Goal: Transaction & Acquisition: Purchase product/service

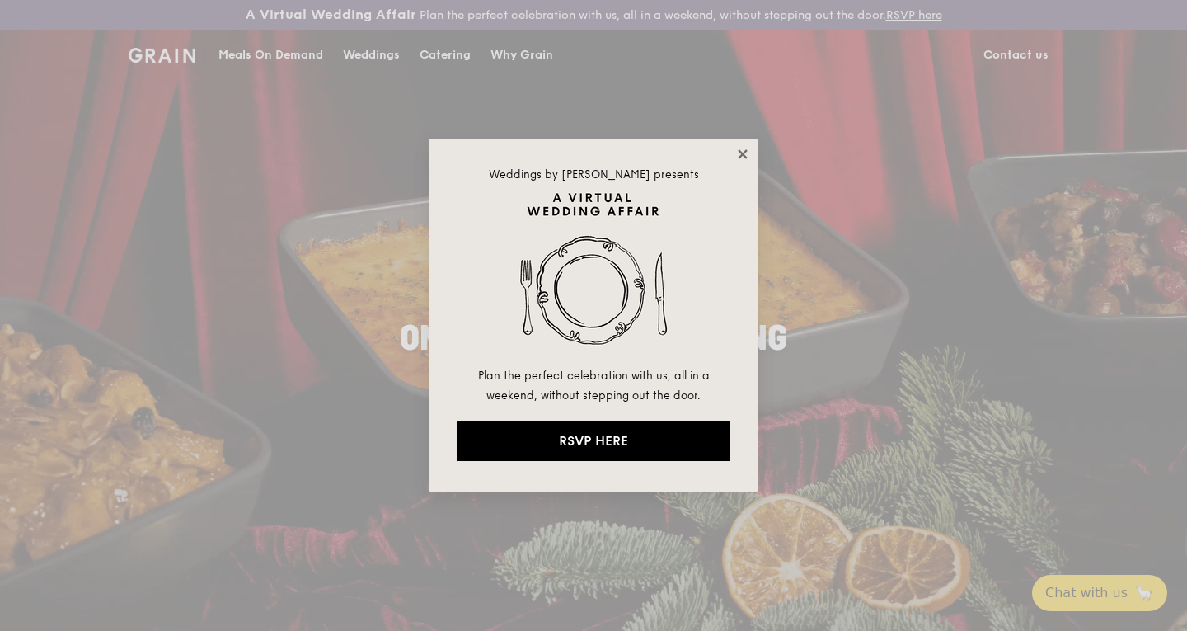
click at [744, 156] on icon at bounding box center [742, 153] width 9 height 9
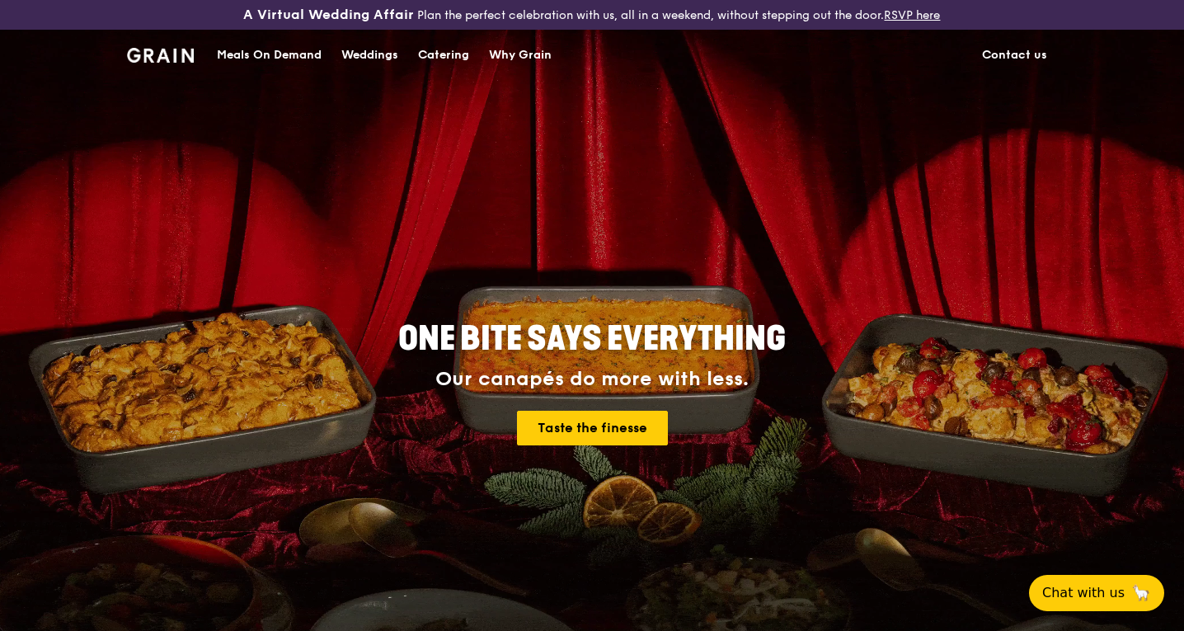
click at [289, 58] on div "Meals On Demand" at bounding box center [269, 54] width 105 height 49
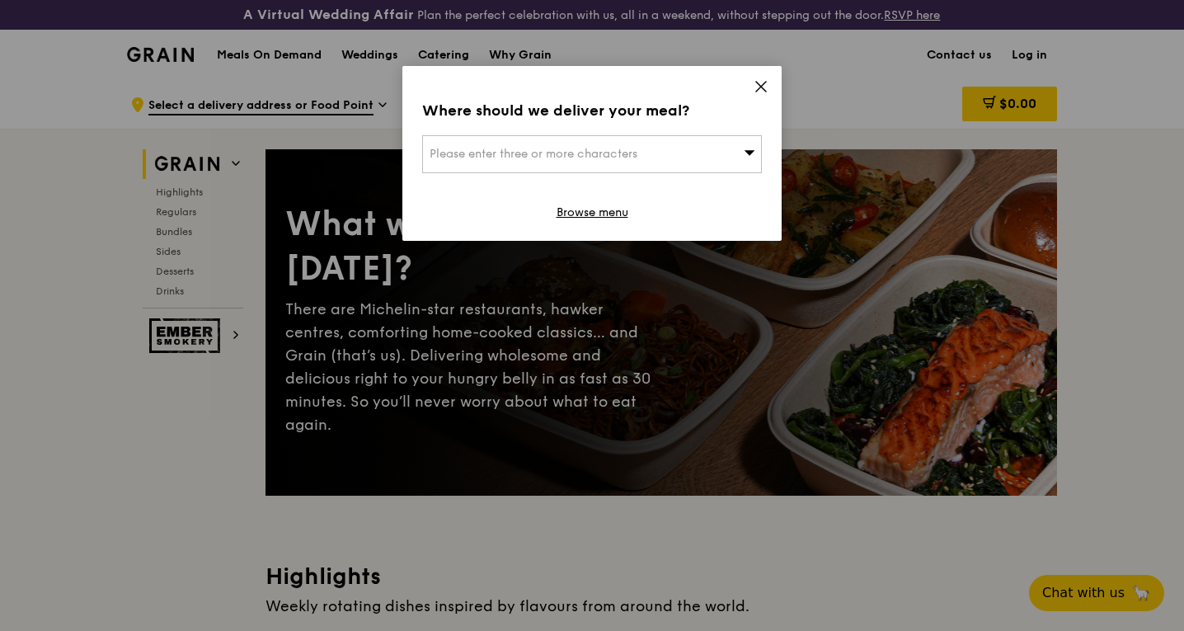
click at [762, 82] on icon at bounding box center [760, 86] width 15 height 15
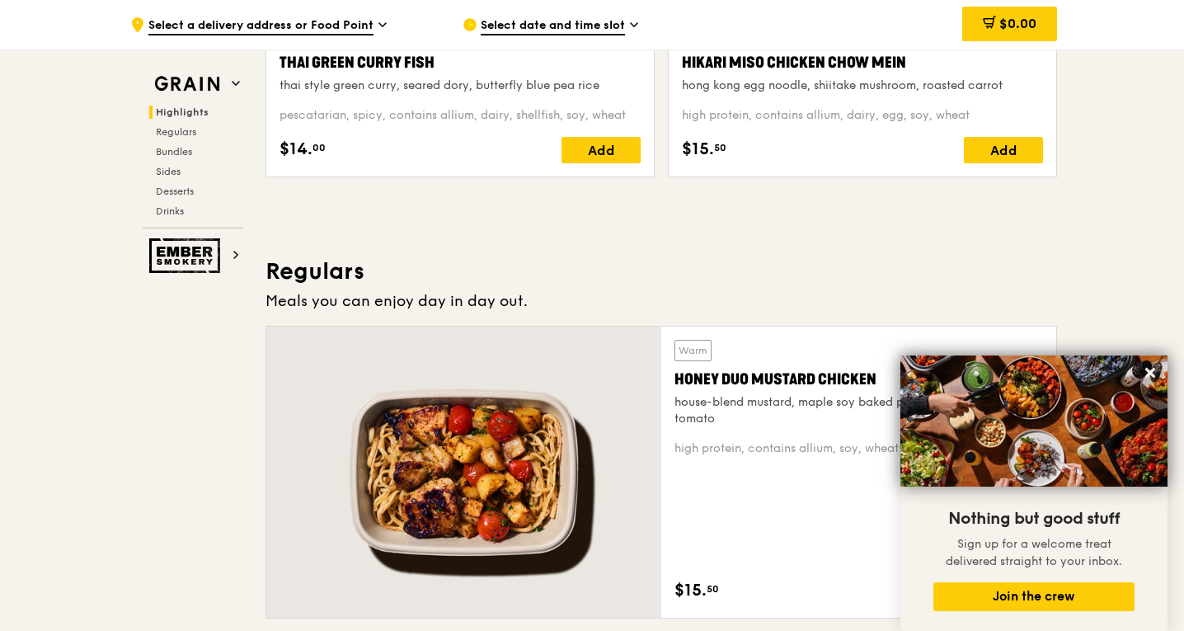
scroll to position [1319, 0]
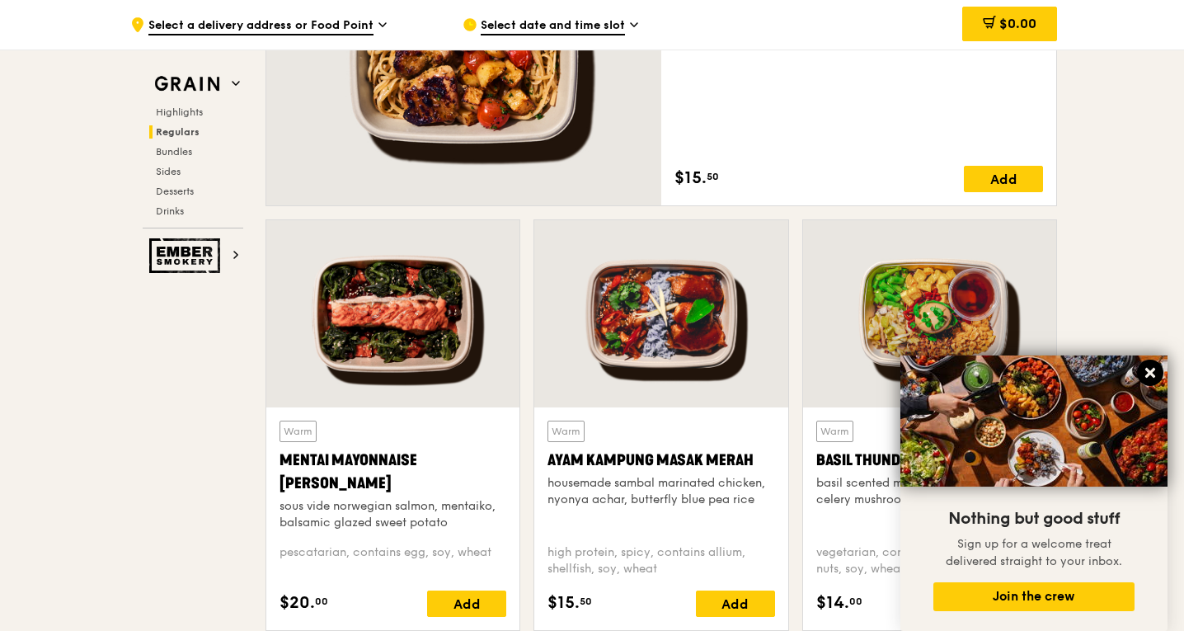
click at [1156, 373] on icon at bounding box center [1149, 372] width 15 height 15
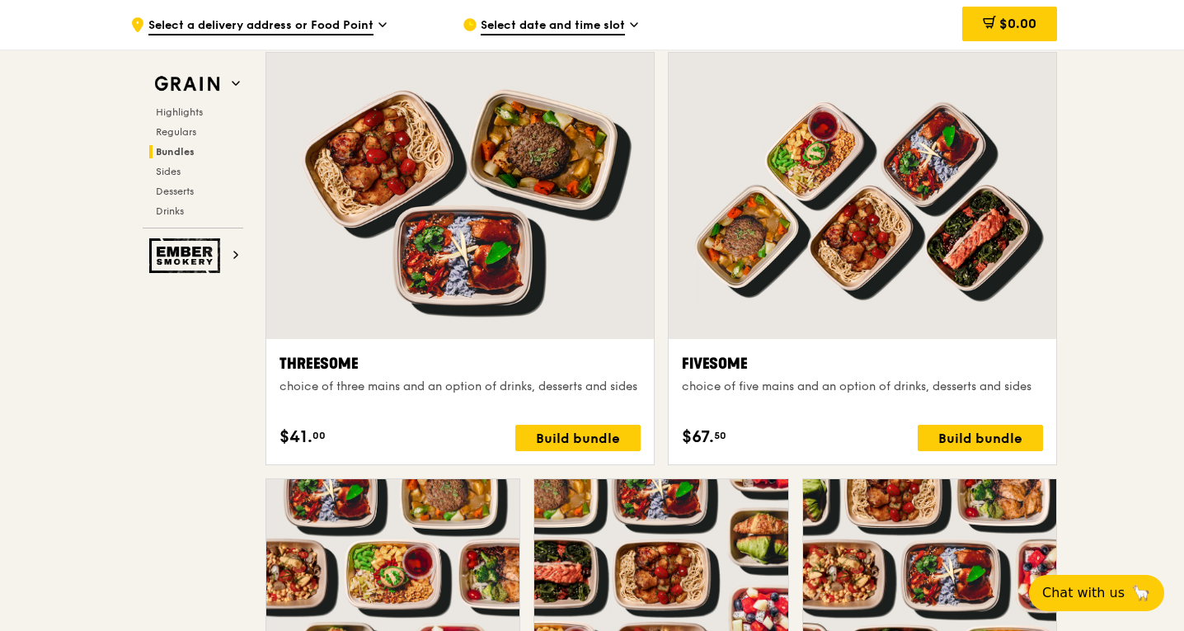
scroll to position [2719, 0]
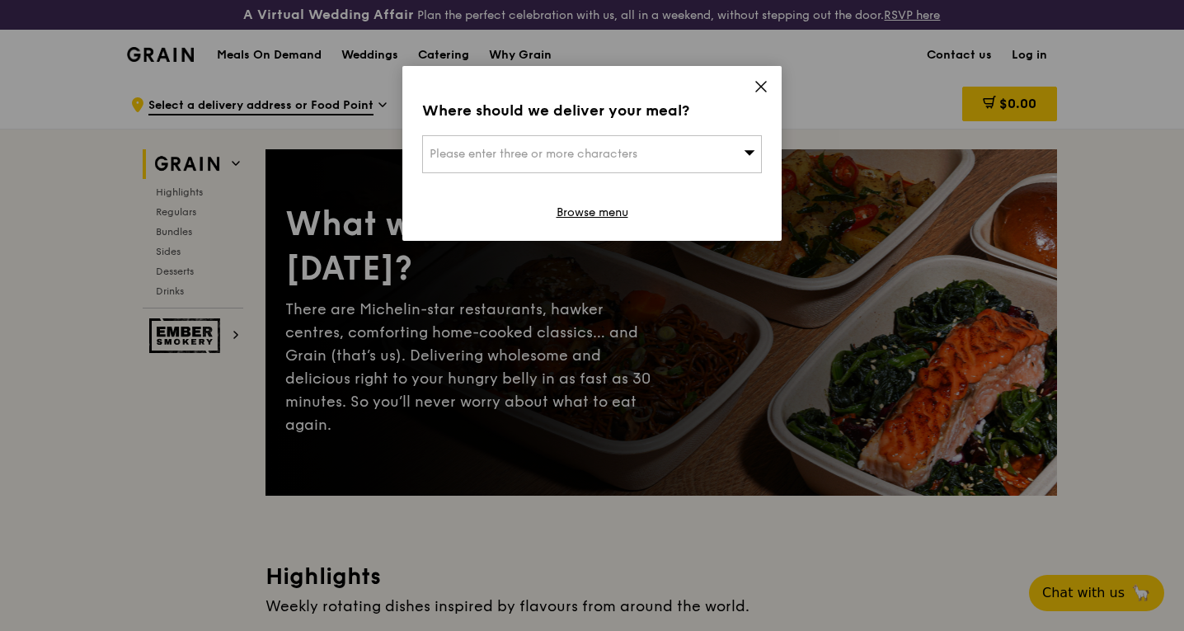
click at [762, 89] on icon at bounding box center [760, 86] width 15 height 15
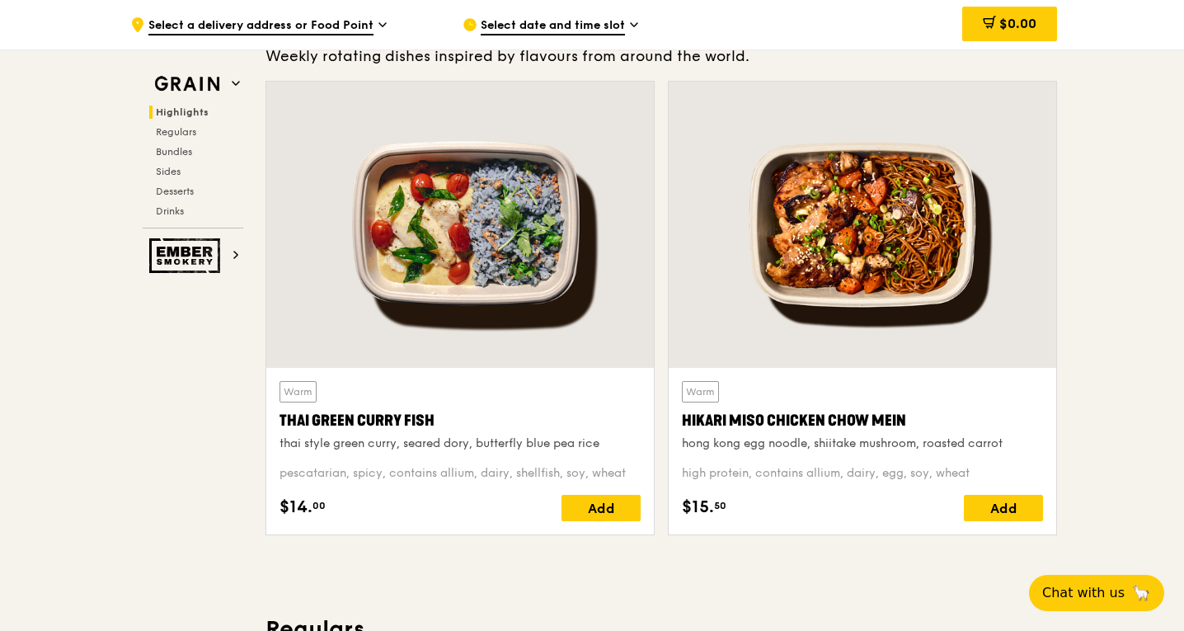
scroll to position [577, 0]
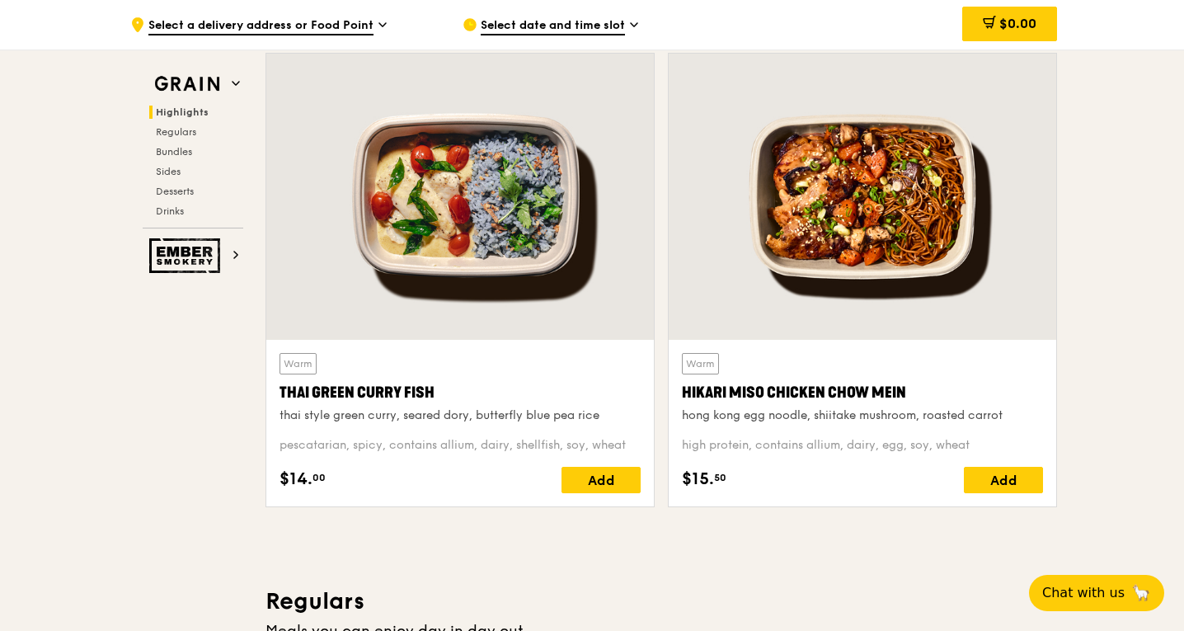
click at [498, 255] on div at bounding box center [459, 197] width 387 height 286
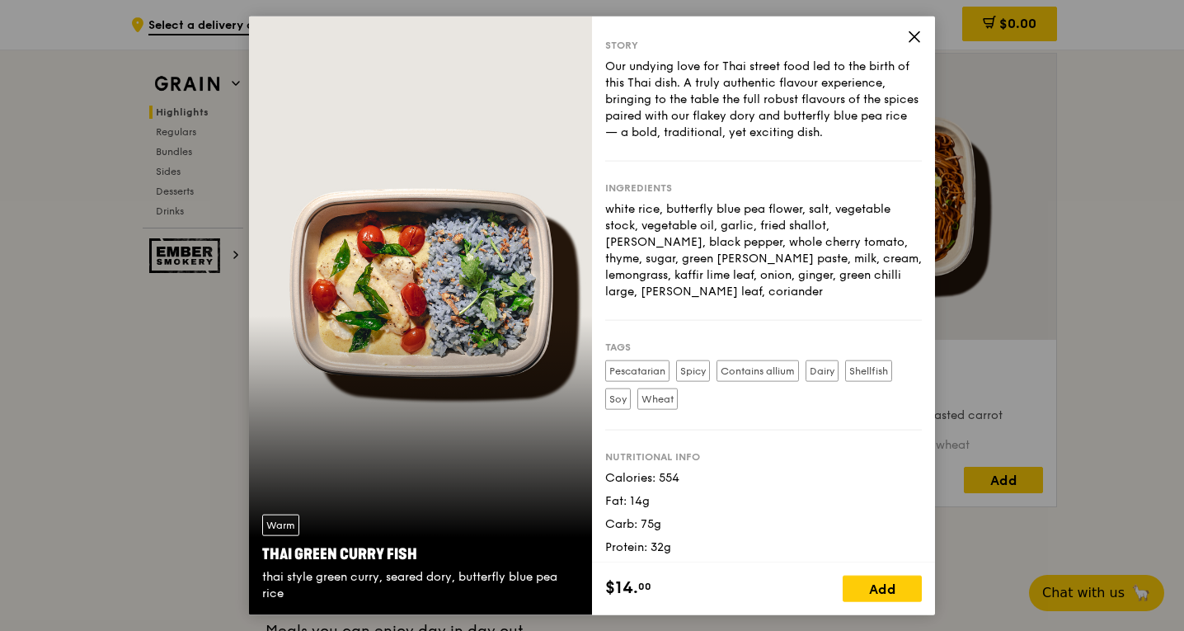
scroll to position [18, 0]
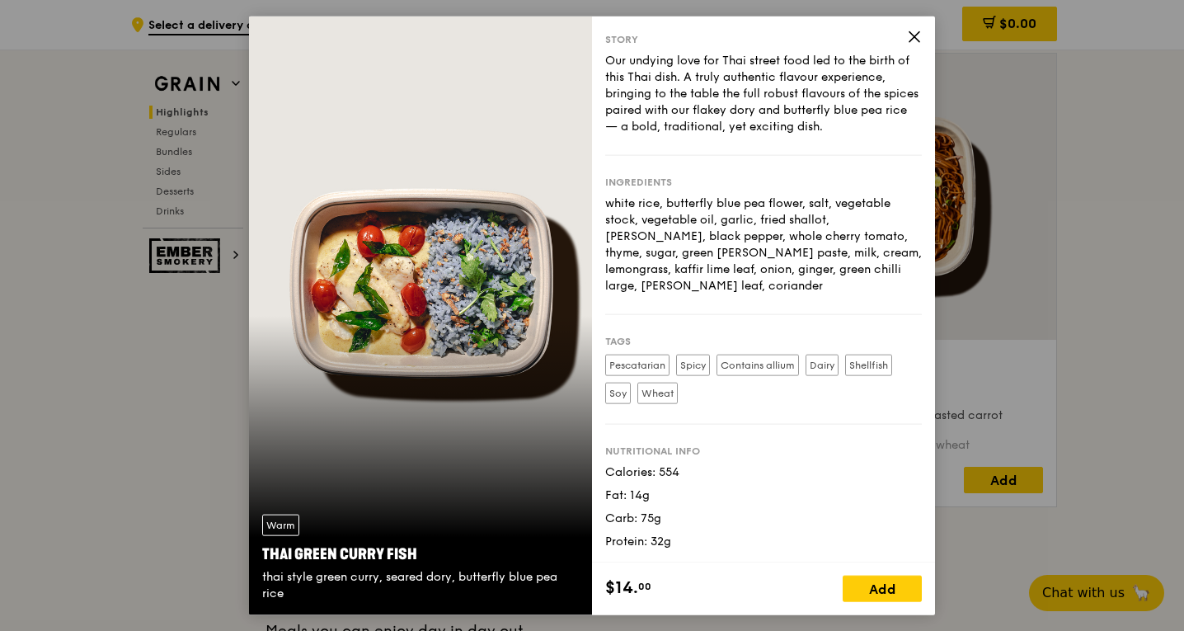
click at [912, 37] on icon at bounding box center [914, 36] width 15 height 15
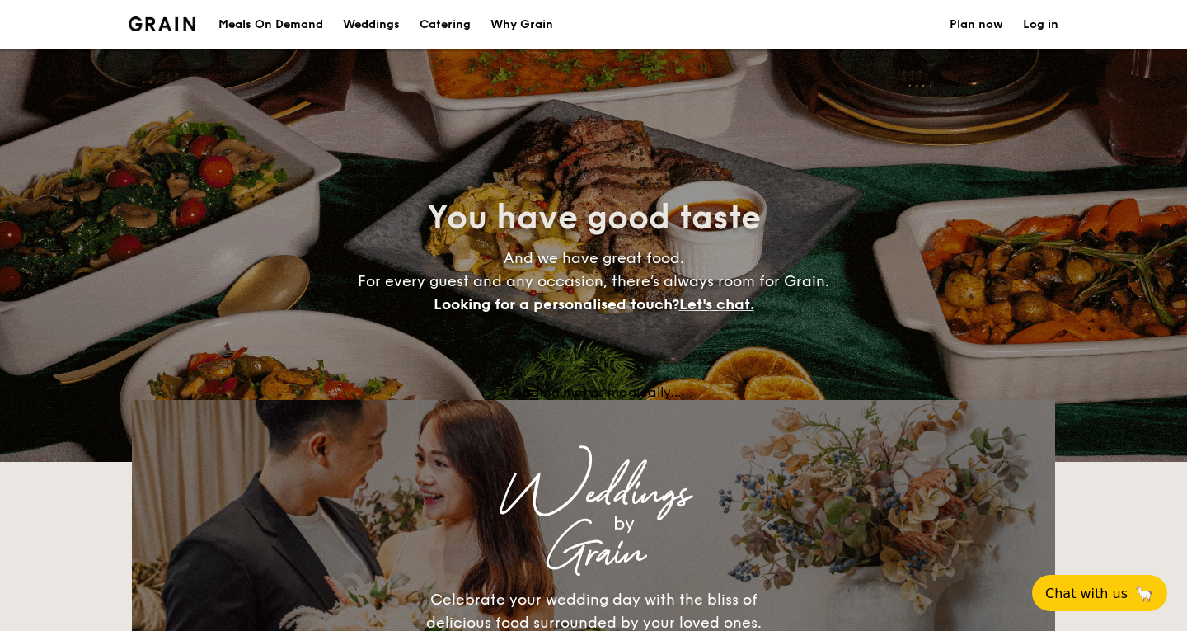
select select
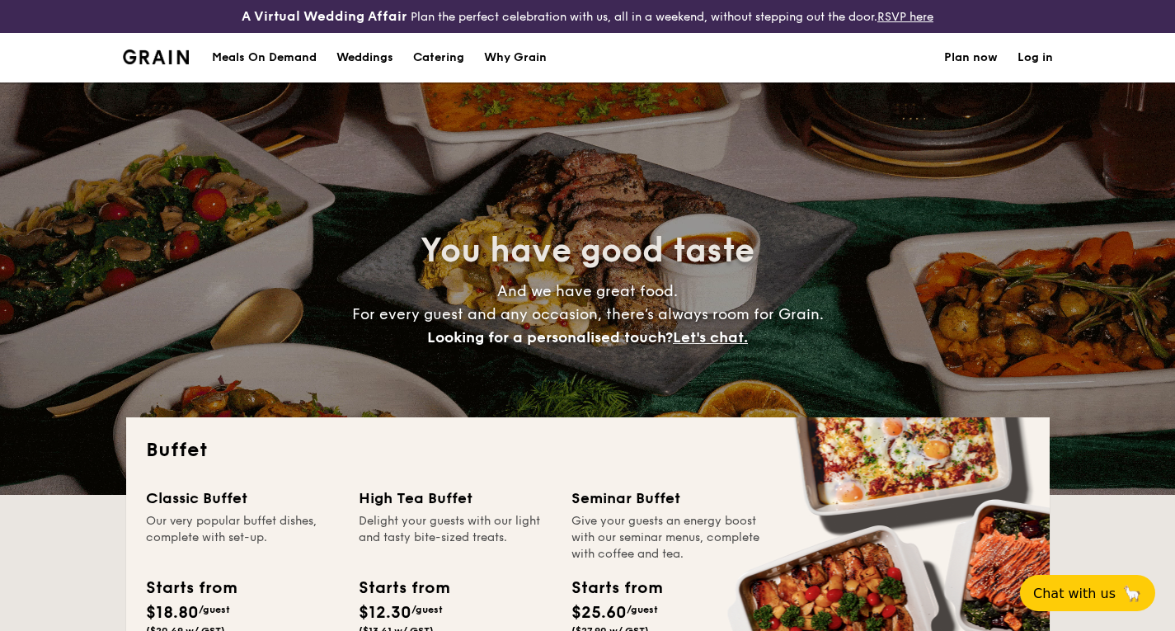
click at [276, 60] on div "Meals On Demand" at bounding box center [264, 57] width 105 height 49
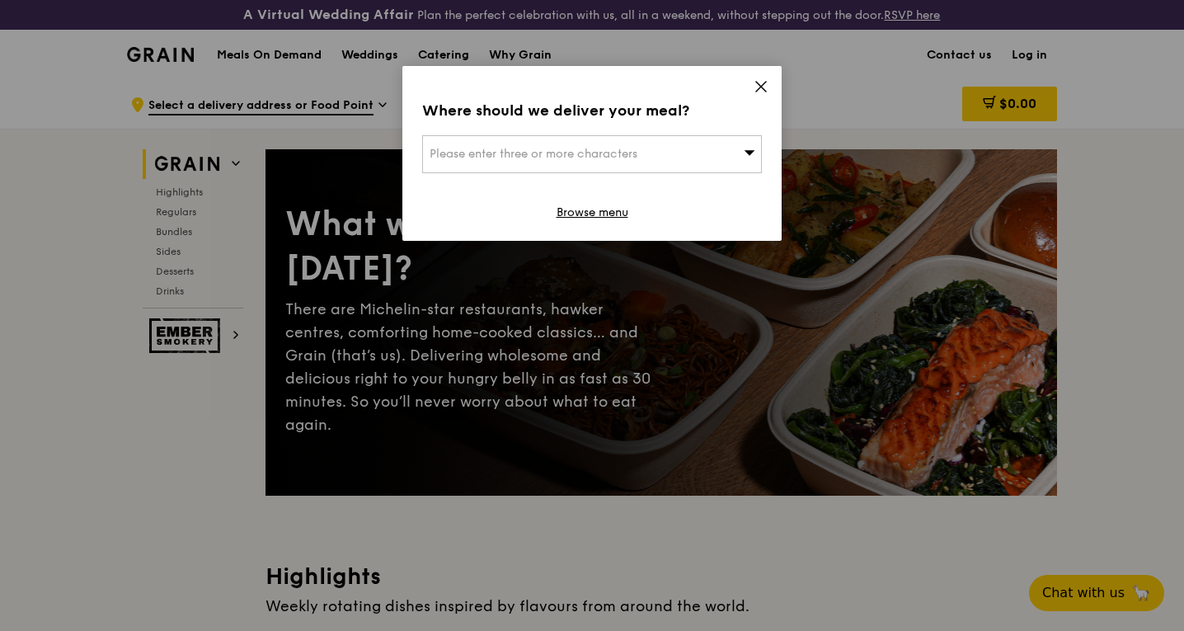
click at [745, 147] on icon at bounding box center [750, 152] width 12 height 12
click at [758, 84] on icon at bounding box center [761, 87] width 10 height 10
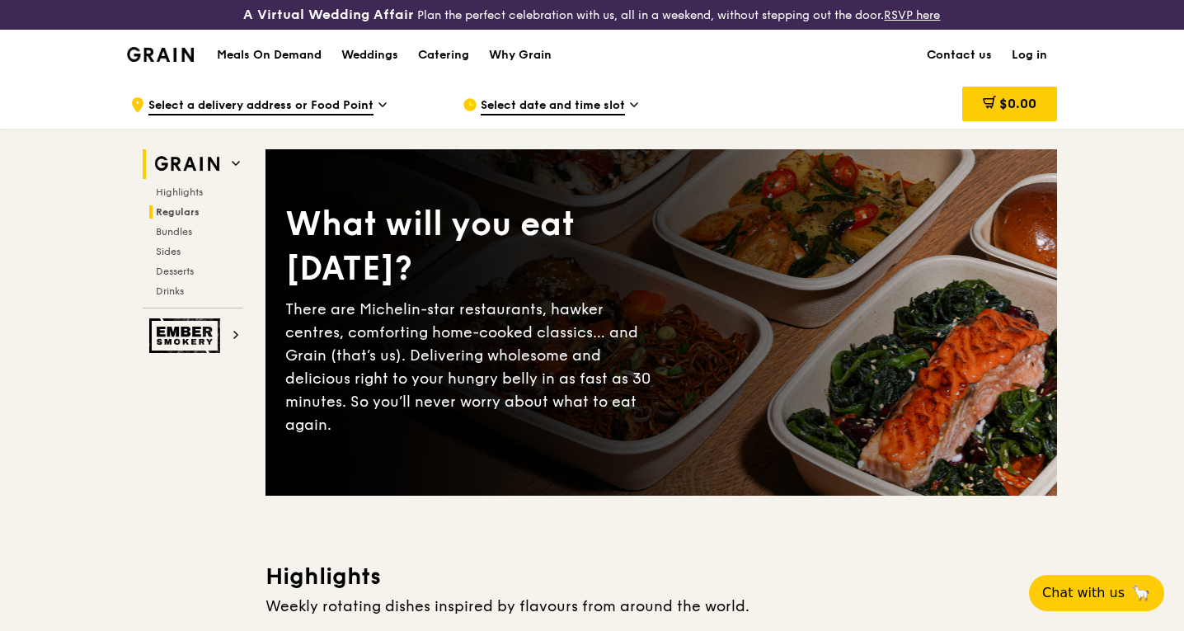
click at [176, 209] on span "Regulars" at bounding box center [178, 212] width 44 height 12
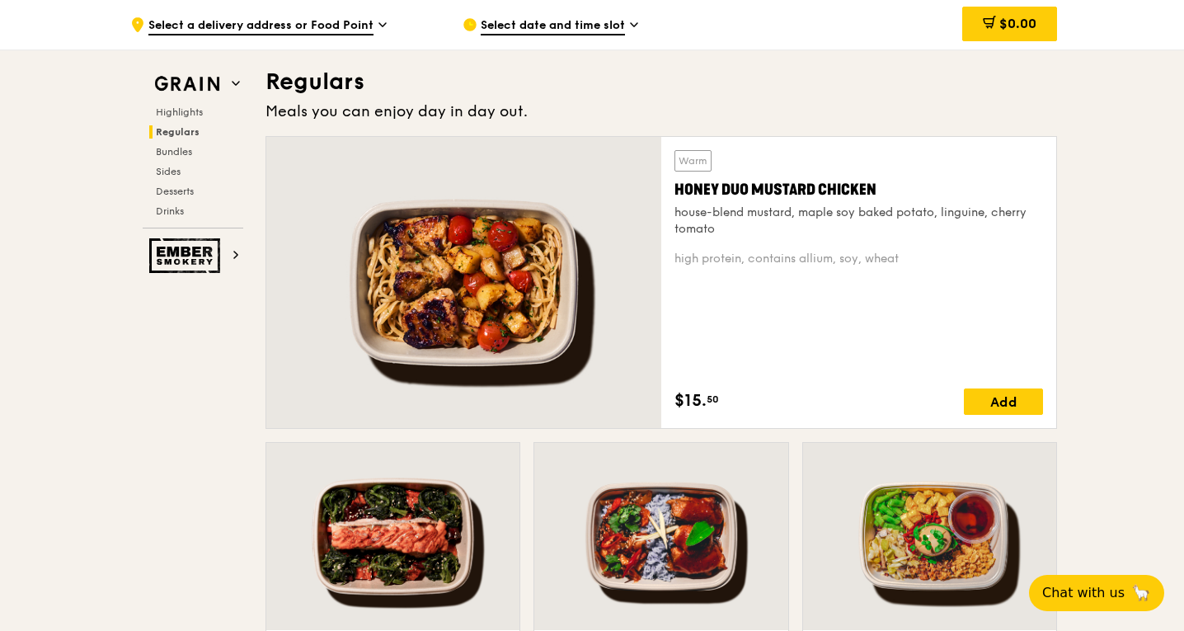
scroll to position [1097, 0]
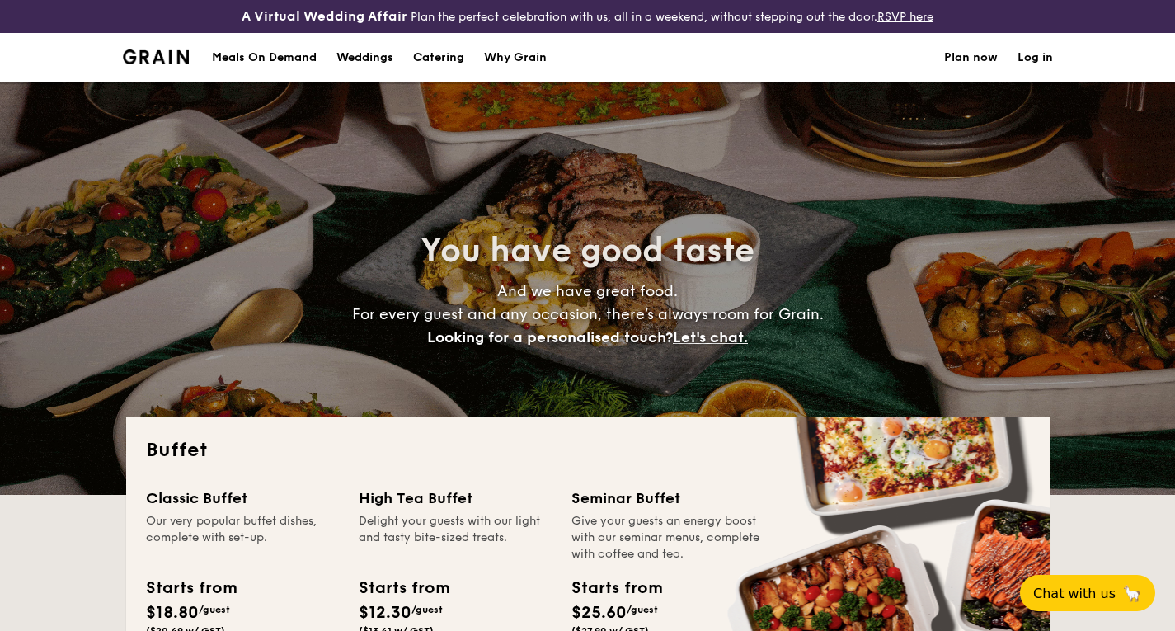
select select
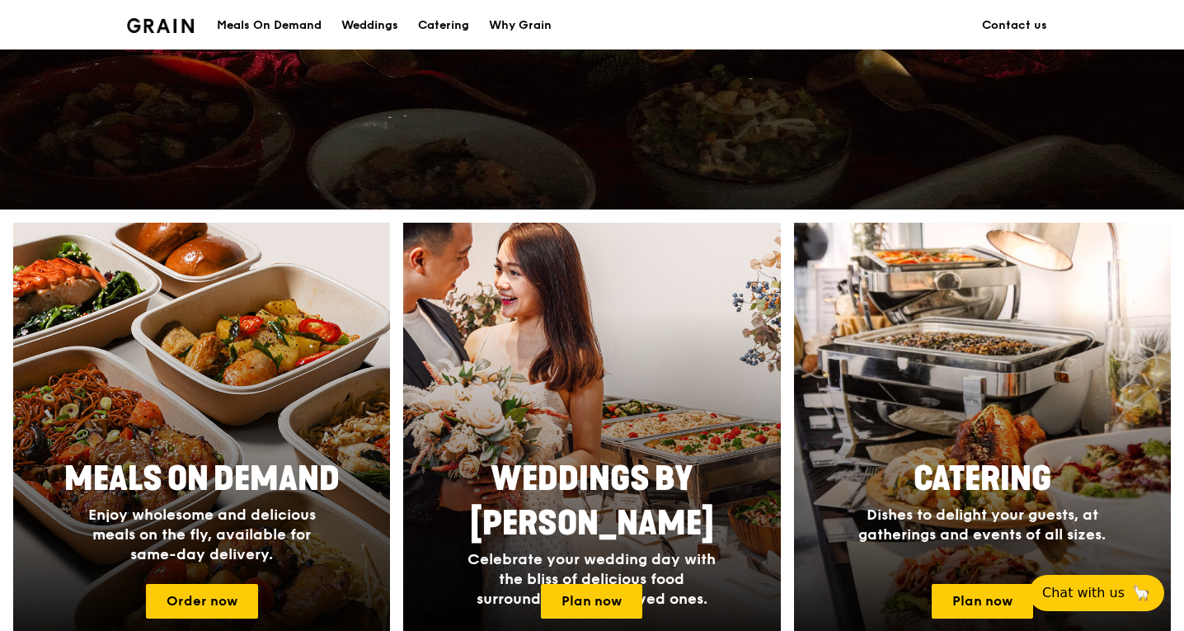
scroll to position [577, 0]
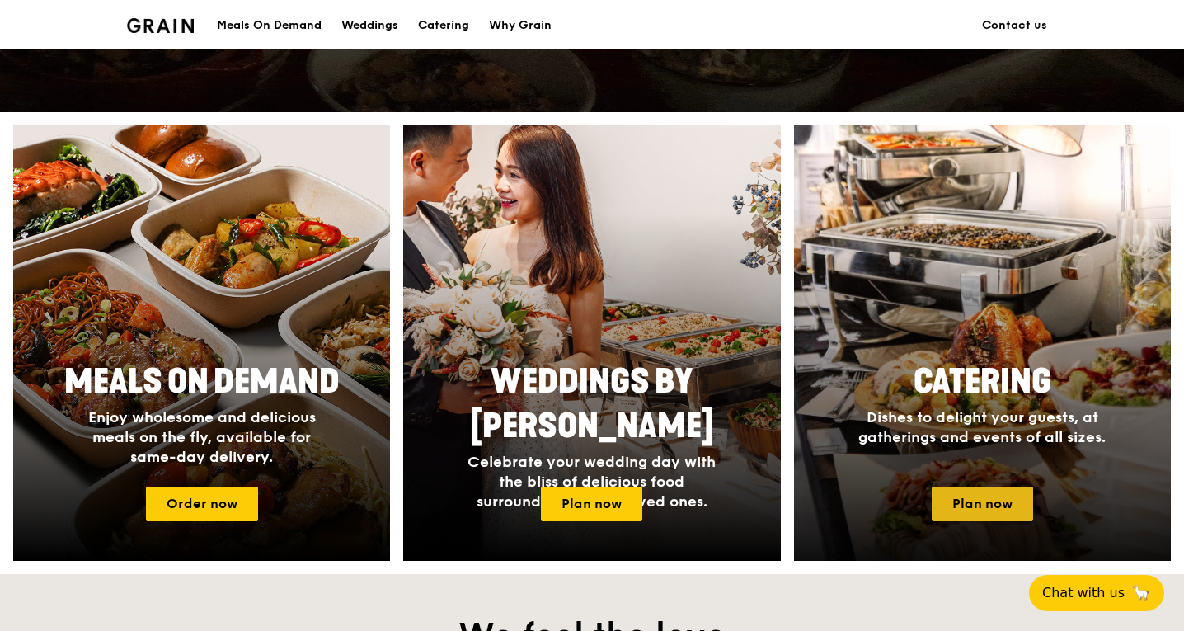
click at [978, 497] on link "Plan now" at bounding box center [981, 503] width 101 height 35
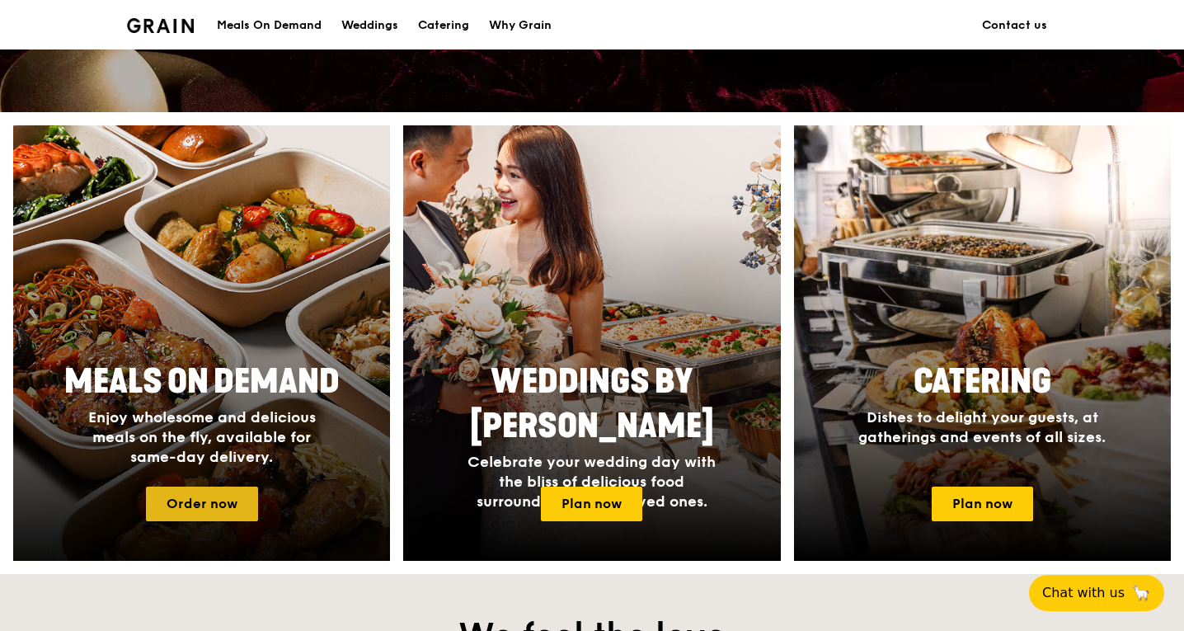
click at [237, 507] on link "Order now" at bounding box center [202, 503] width 112 height 35
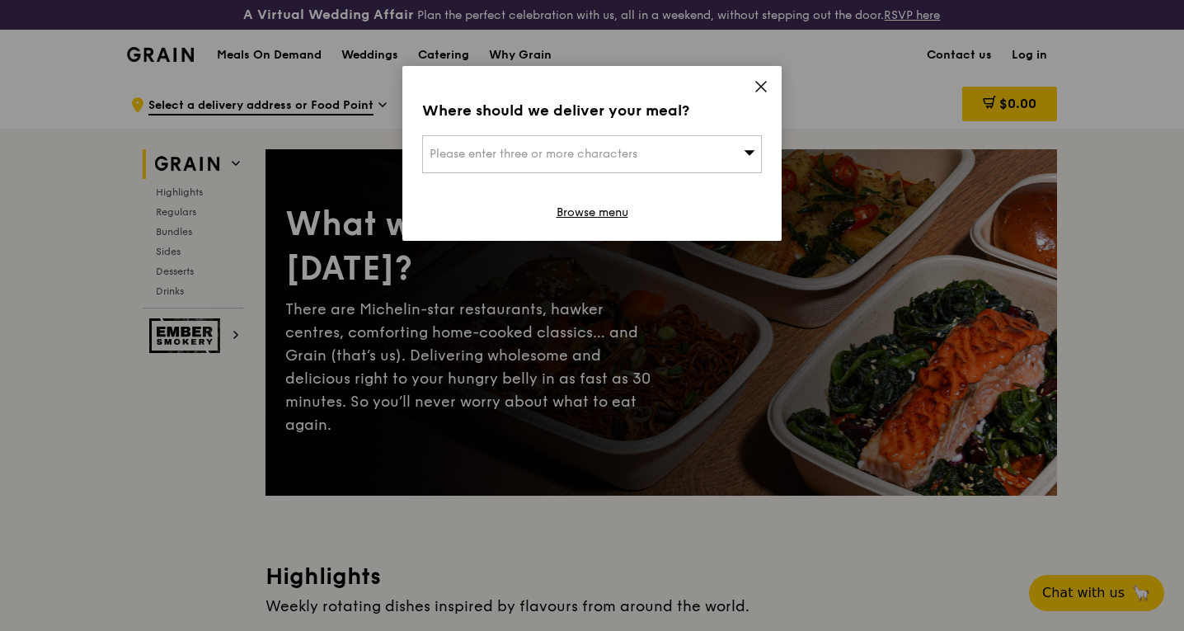
click at [672, 148] on div "Please enter three or more characters" at bounding box center [592, 154] width 340 height 38
type input "v"
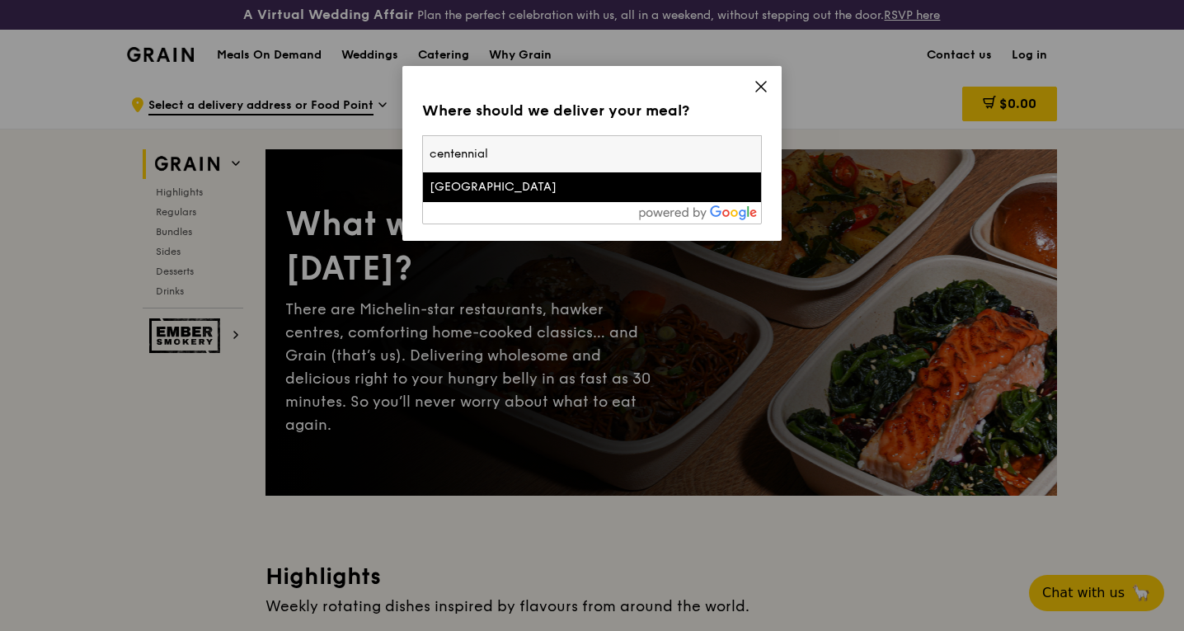
type input "centennial"
click at [597, 195] on div "Centennial Tower" at bounding box center [551, 187] width 244 height 16
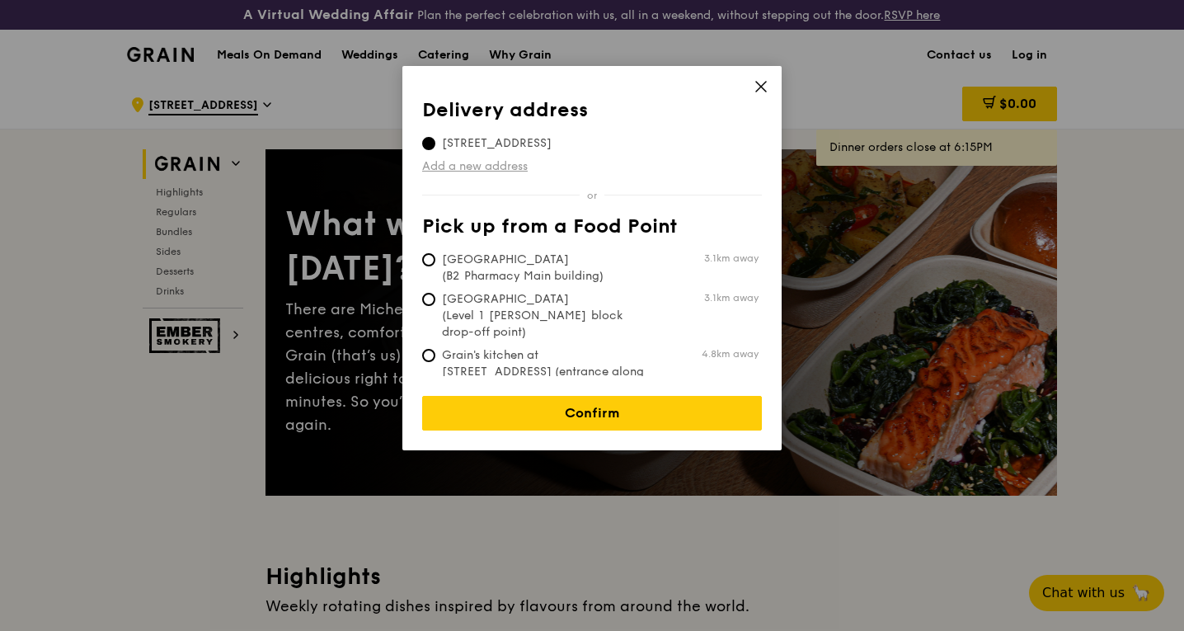
click at [504, 165] on link "Add a new address" at bounding box center [592, 166] width 340 height 16
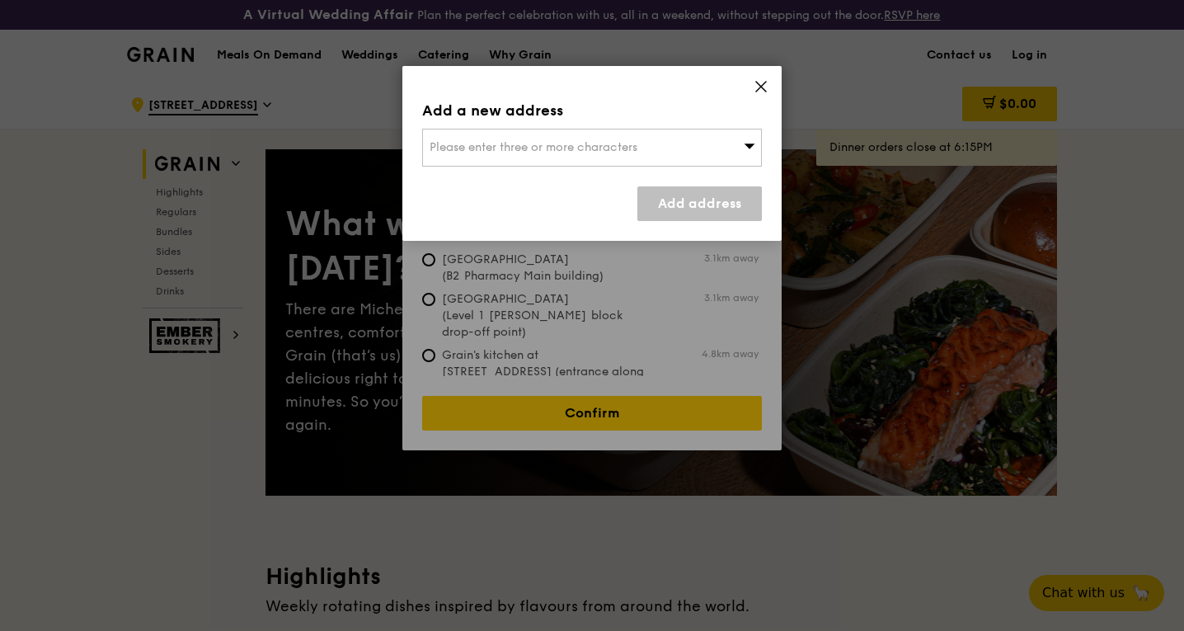
click at [758, 85] on icon at bounding box center [760, 86] width 15 height 15
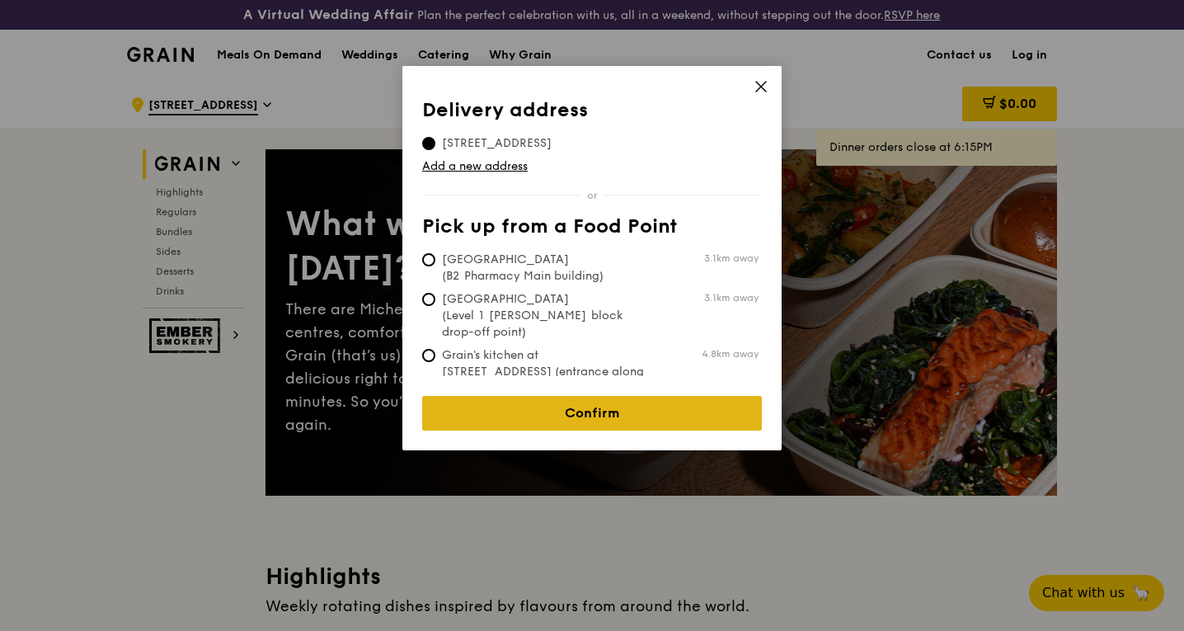
click at [706, 396] on link "Confirm" at bounding box center [592, 413] width 340 height 35
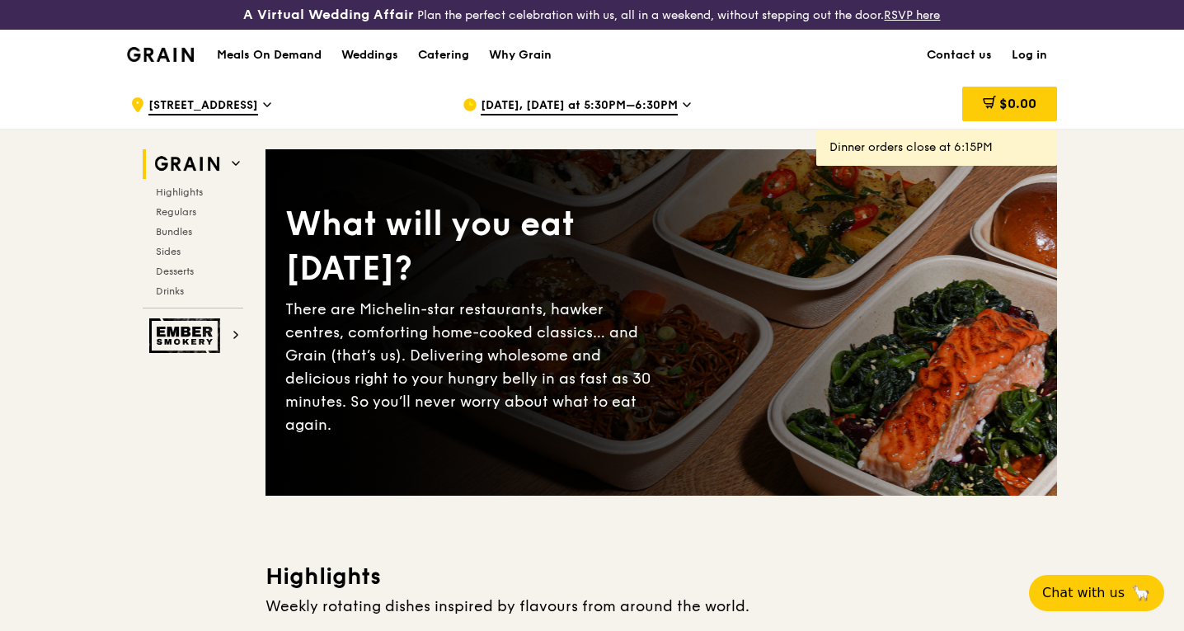
click at [574, 101] on span "Oct 7, Today at 5:30PM–6:30PM" at bounding box center [579, 106] width 197 height 18
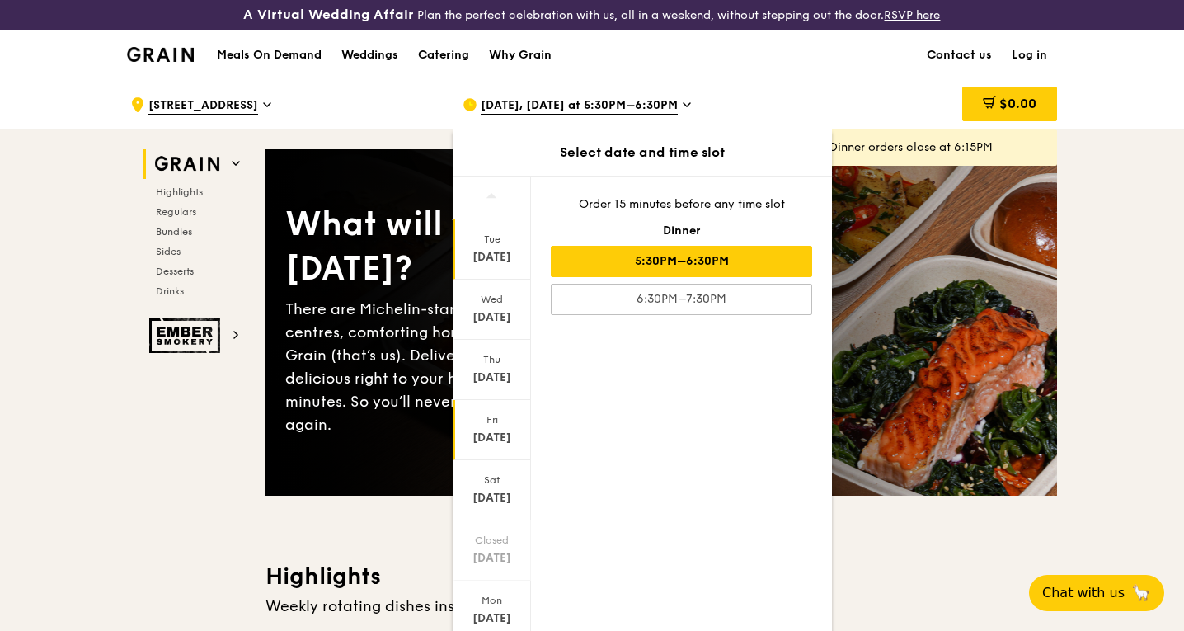
scroll to position [52, 0]
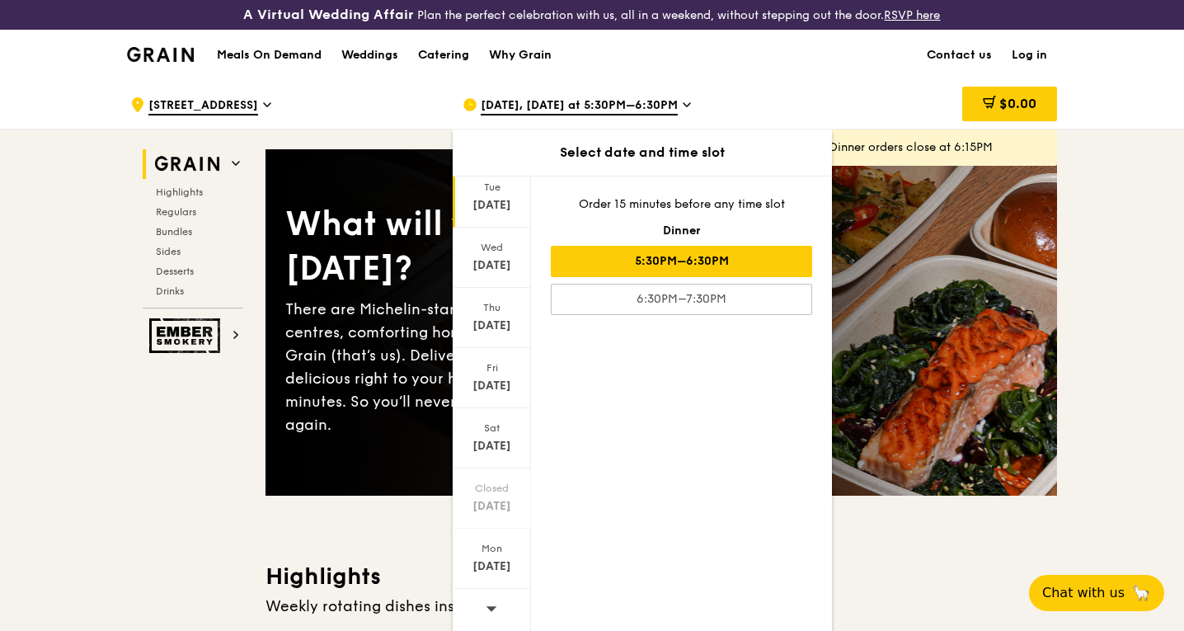
click at [489, 606] on icon at bounding box center [491, 608] width 11 height 5
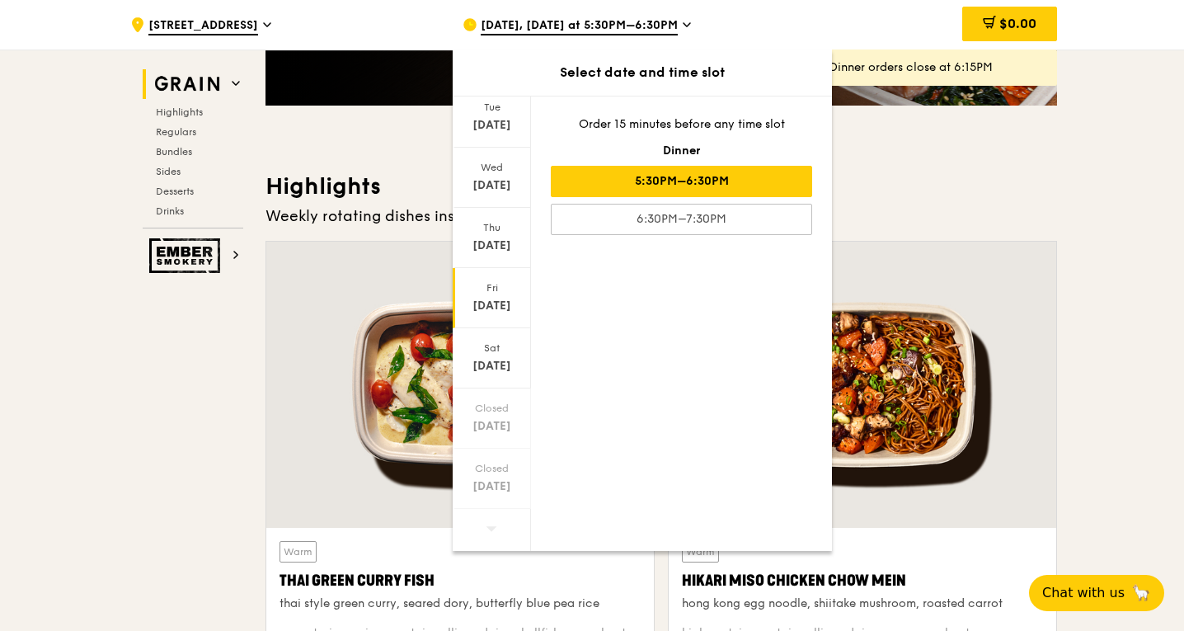
scroll to position [412, 0]
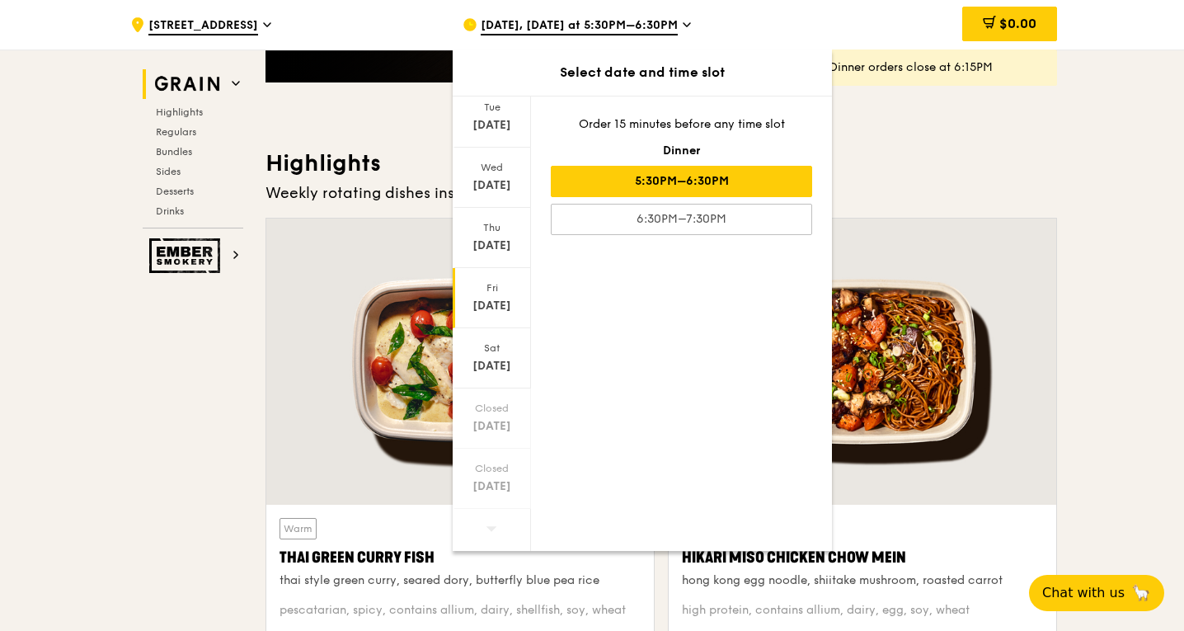
click at [486, 309] on div "Oct 17" at bounding box center [491, 306] width 73 height 16
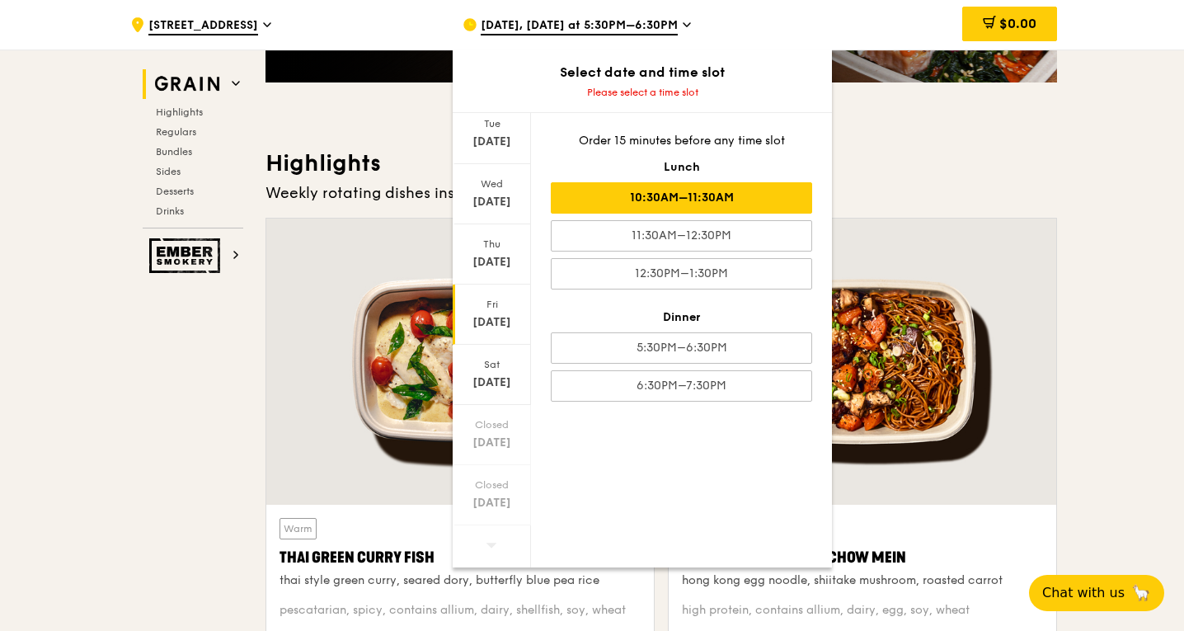
click at [685, 202] on div "10:30AM–11:30AM" at bounding box center [681, 197] width 261 height 31
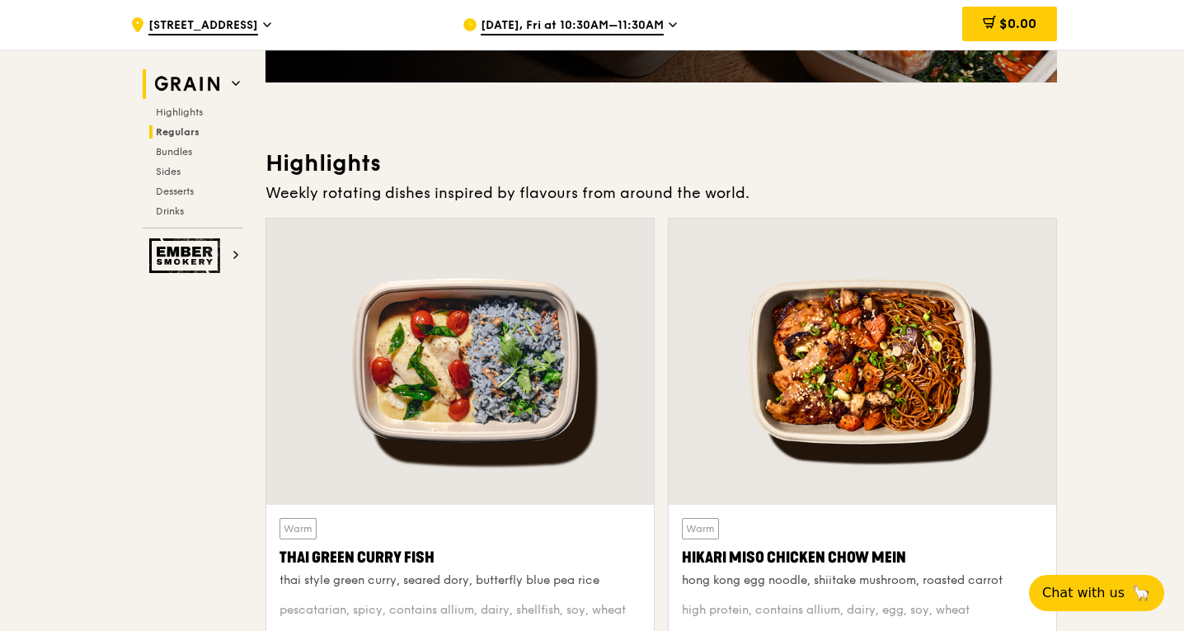
click at [179, 133] on span "Regulars" at bounding box center [178, 132] width 44 height 12
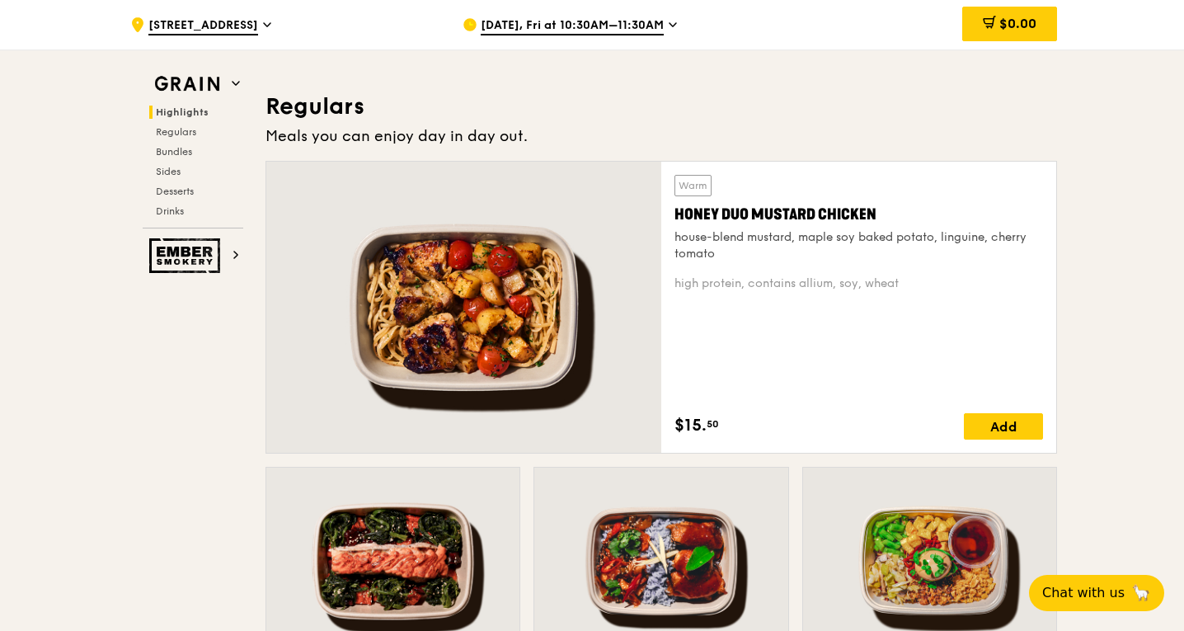
scroll to position [1097, 0]
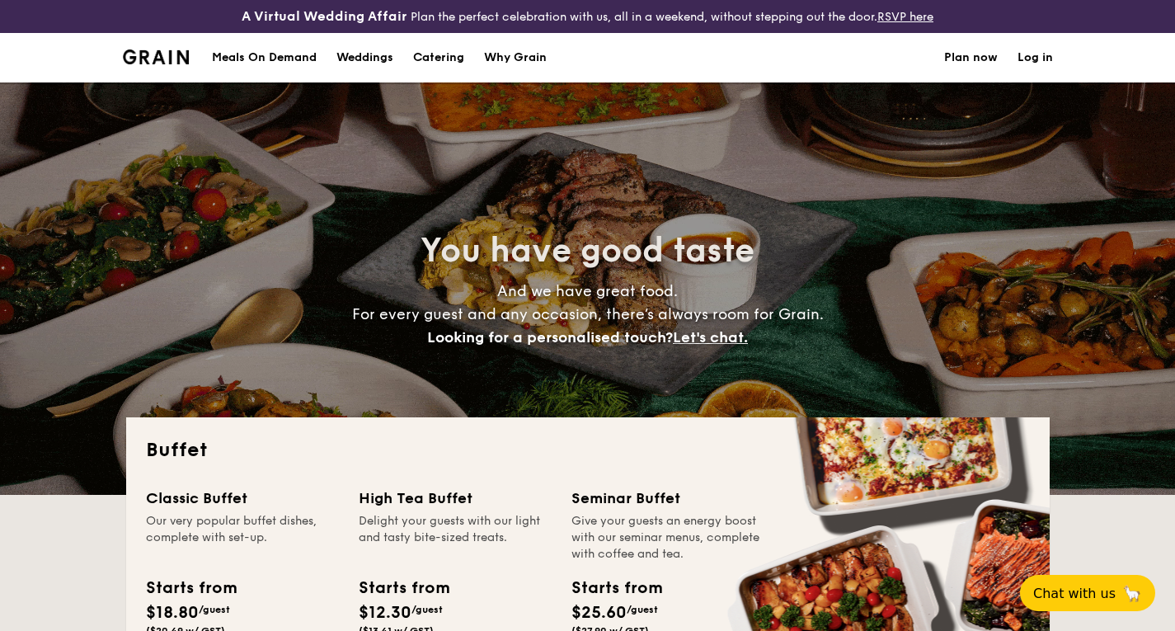
select select
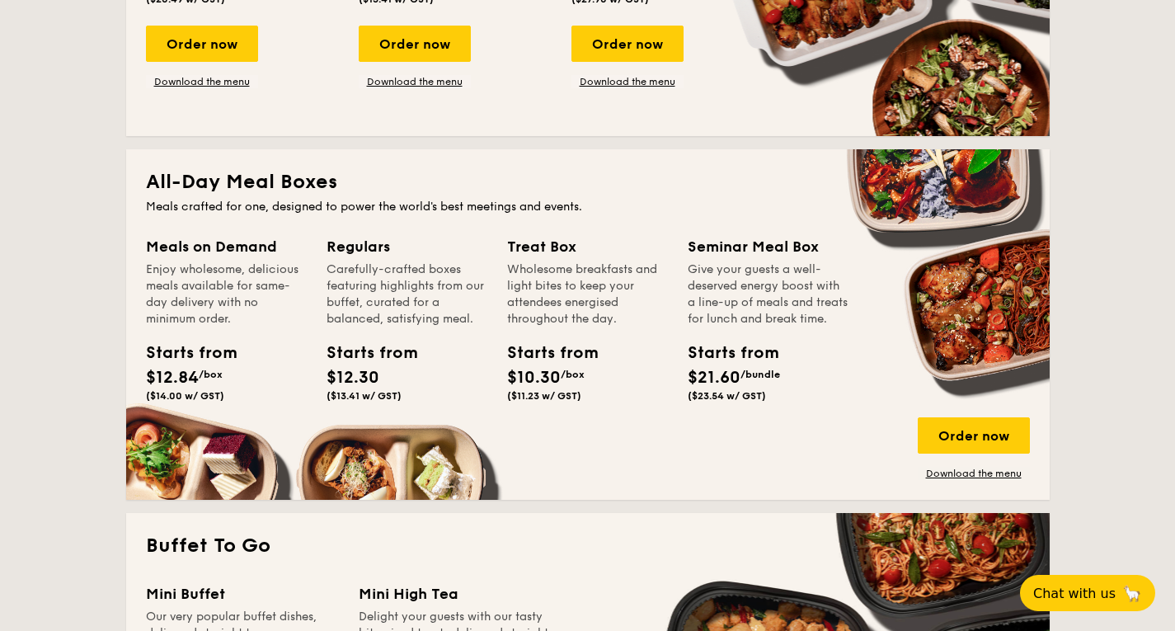
scroll to position [577, 0]
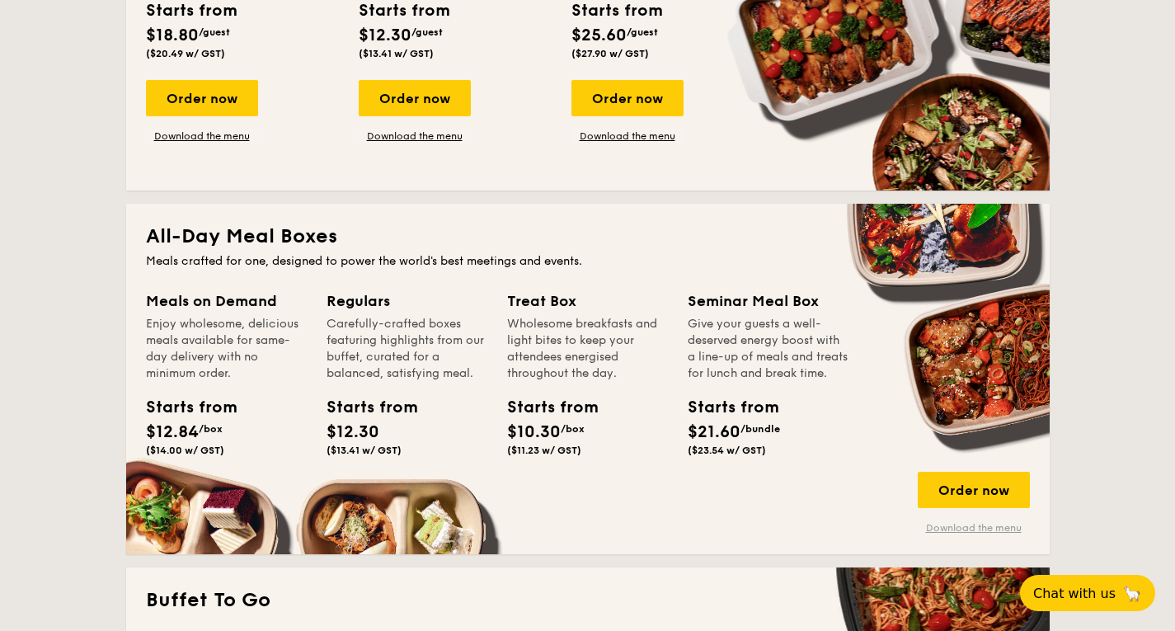
click at [976, 526] on link "Download the menu" at bounding box center [973, 527] width 112 height 13
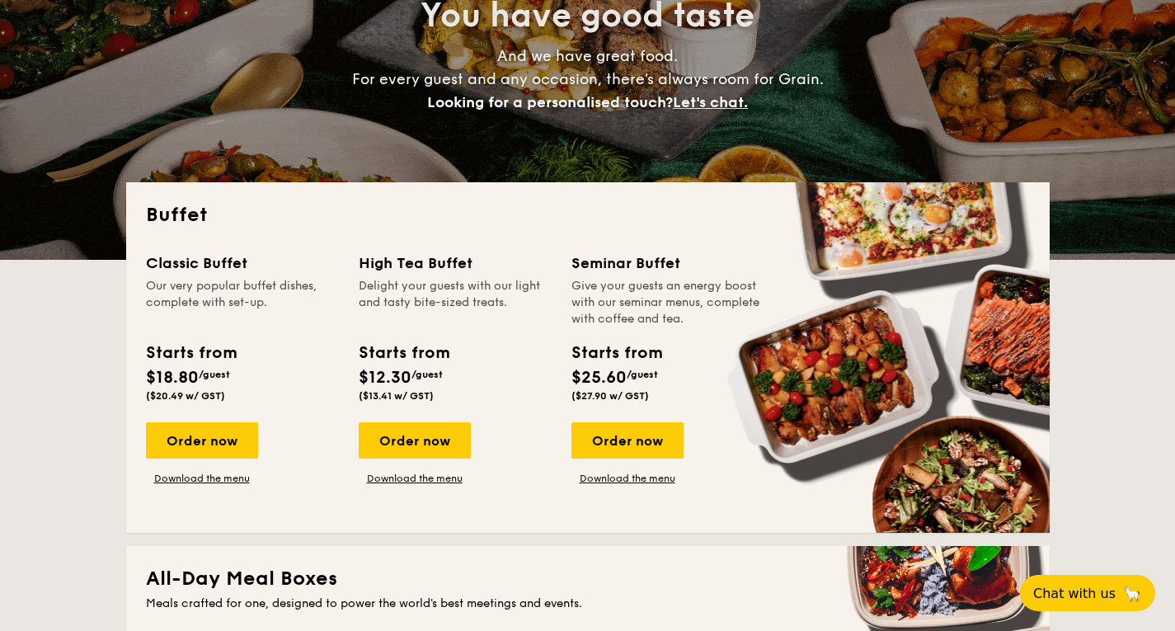
scroll to position [82, 0]
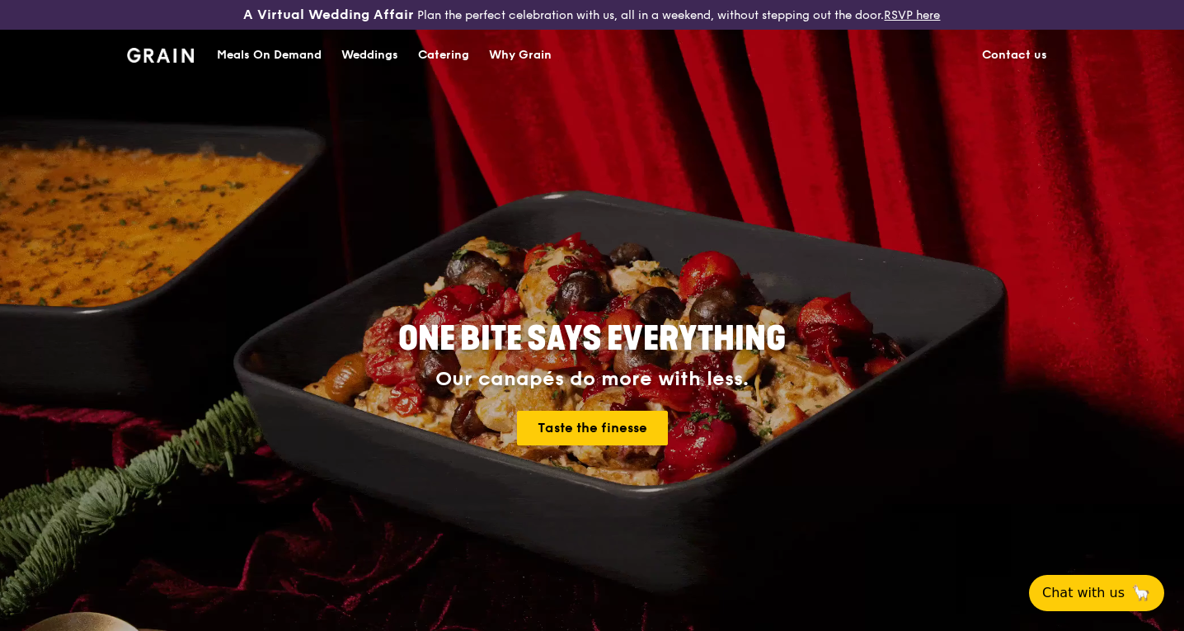
click at [258, 53] on div "Meals On Demand" at bounding box center [269, 54] width 105 height 49
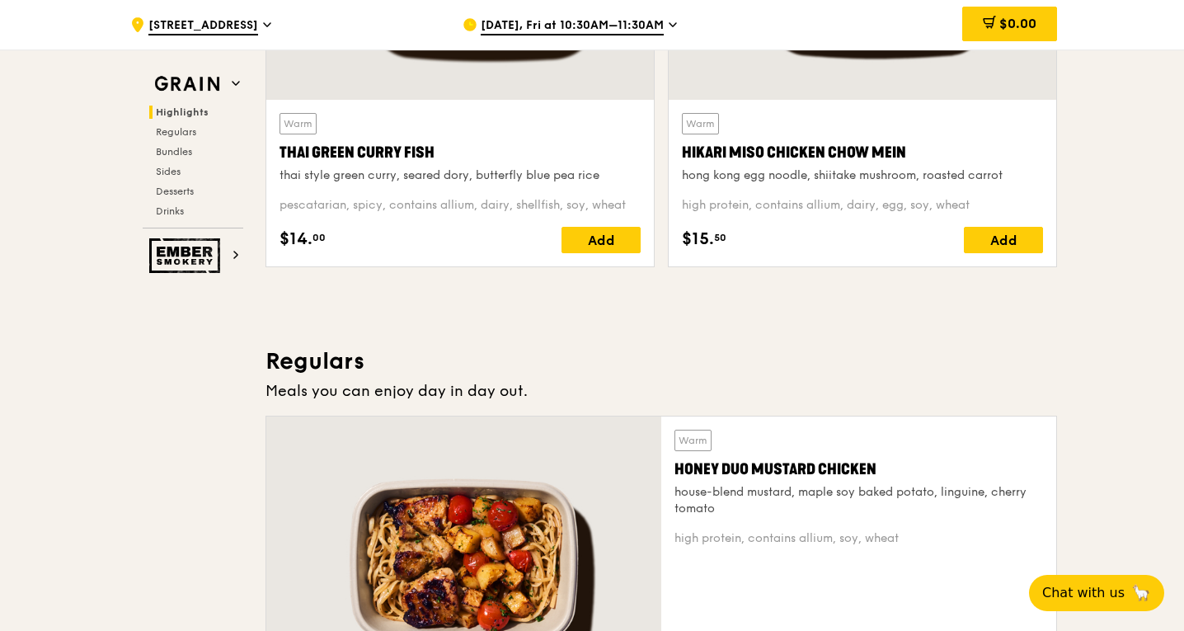
scroll to position [824, 0]
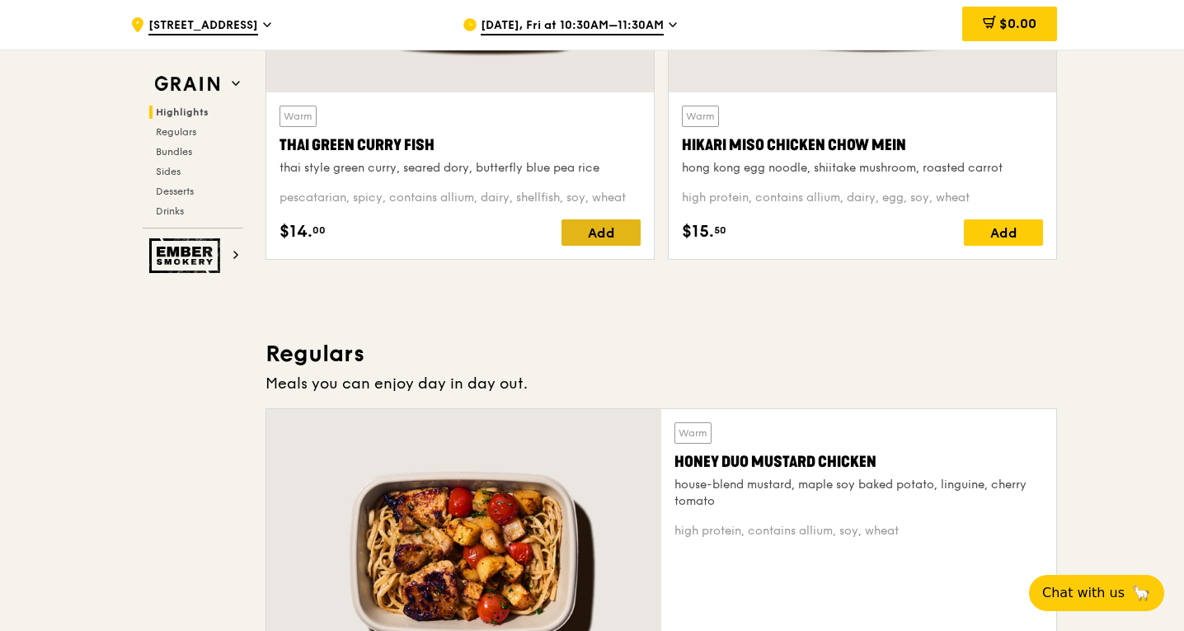
click at [593, 233] on div "Add" at bounding box center [600, 232] width 79 height 26
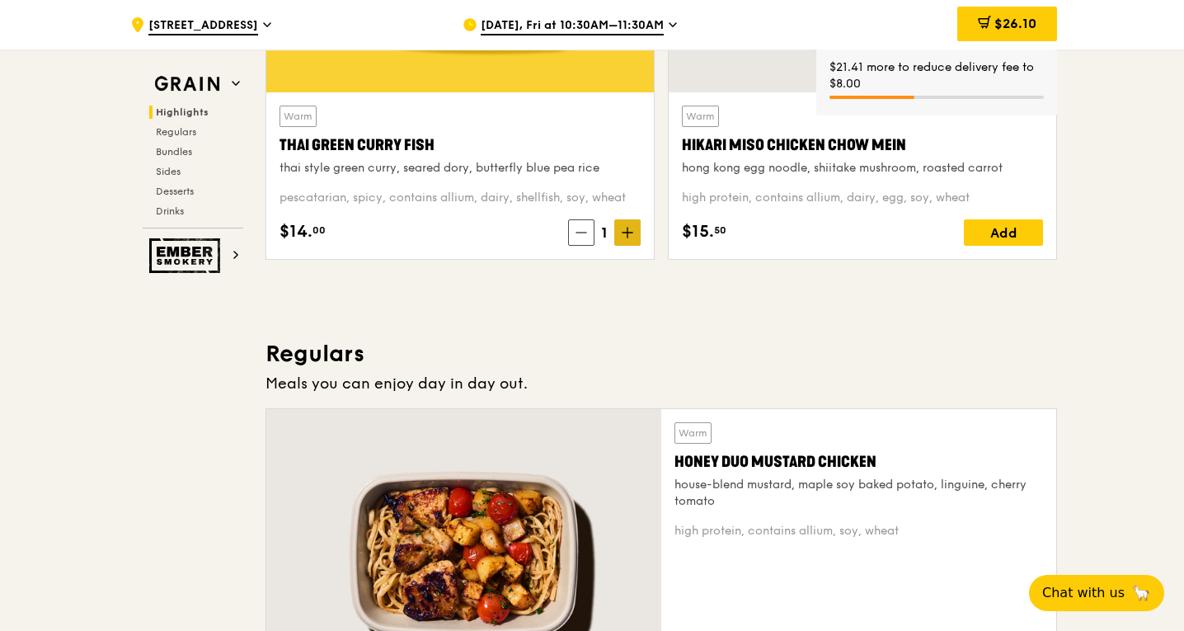
click at [628, 233] on icon at bounding box center [628, 233] width 12 height 12
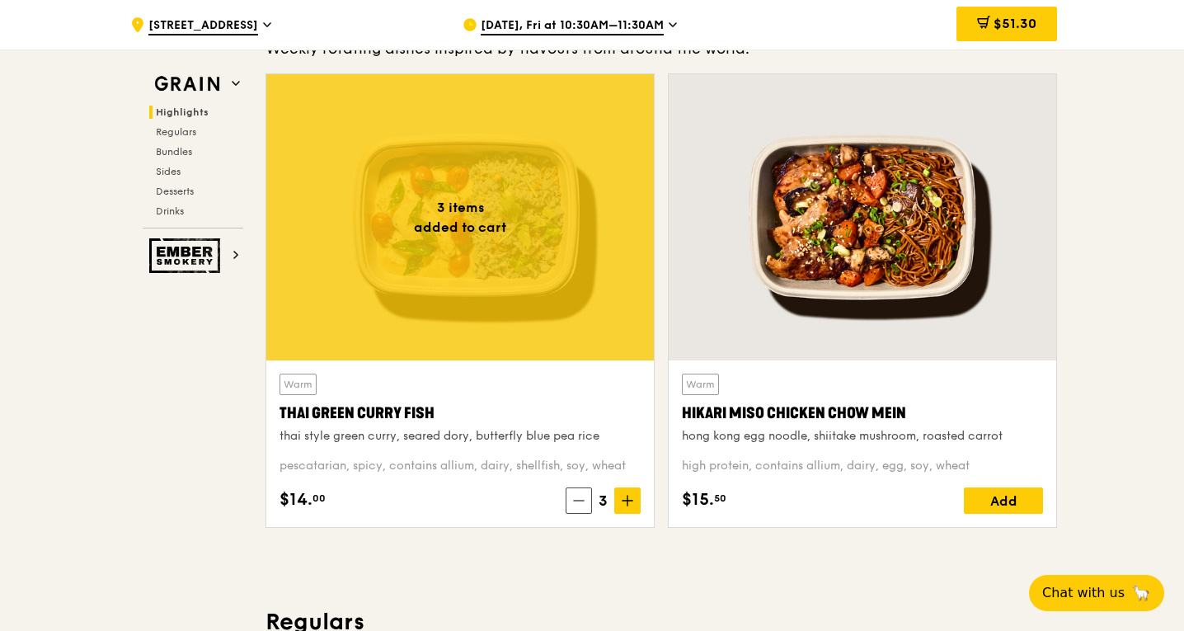
scroll to position [577, 0]
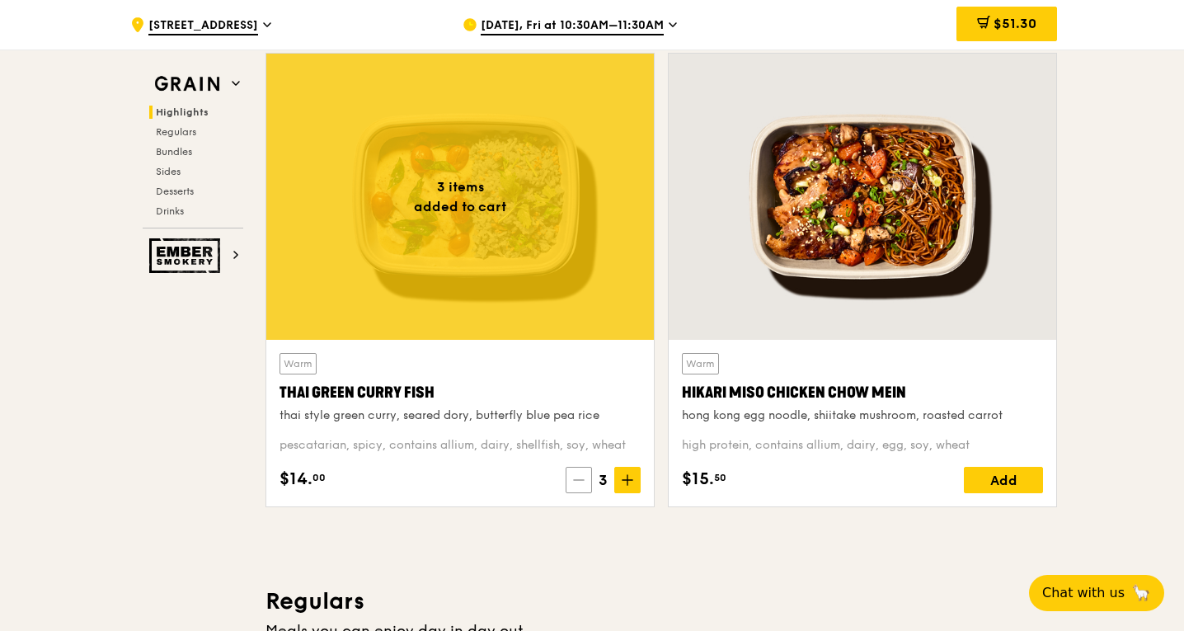
click at [582, 478] on icon at bounding box center [579, 480] width 12 height 12
click at [582, 478] on icon at bounding box center [581, 480] width 12 height 12
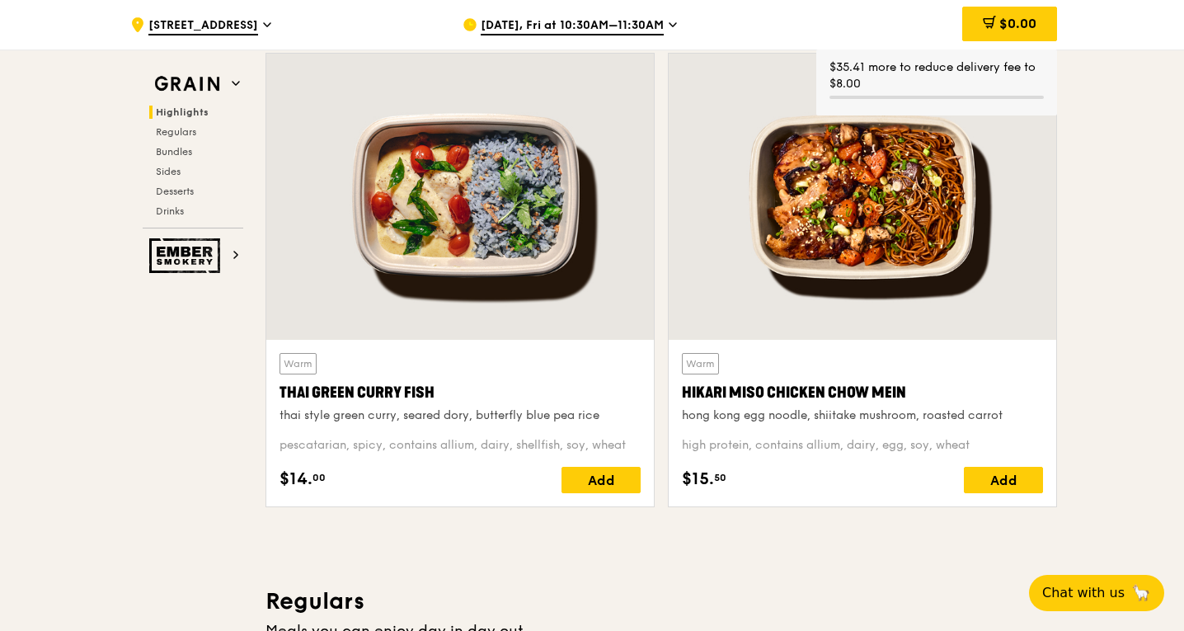
click at [566, 22] on span "Oct 17, Fri at 10:30AM–11:30AM" at bounding box center [572, 26] width 183 height 18
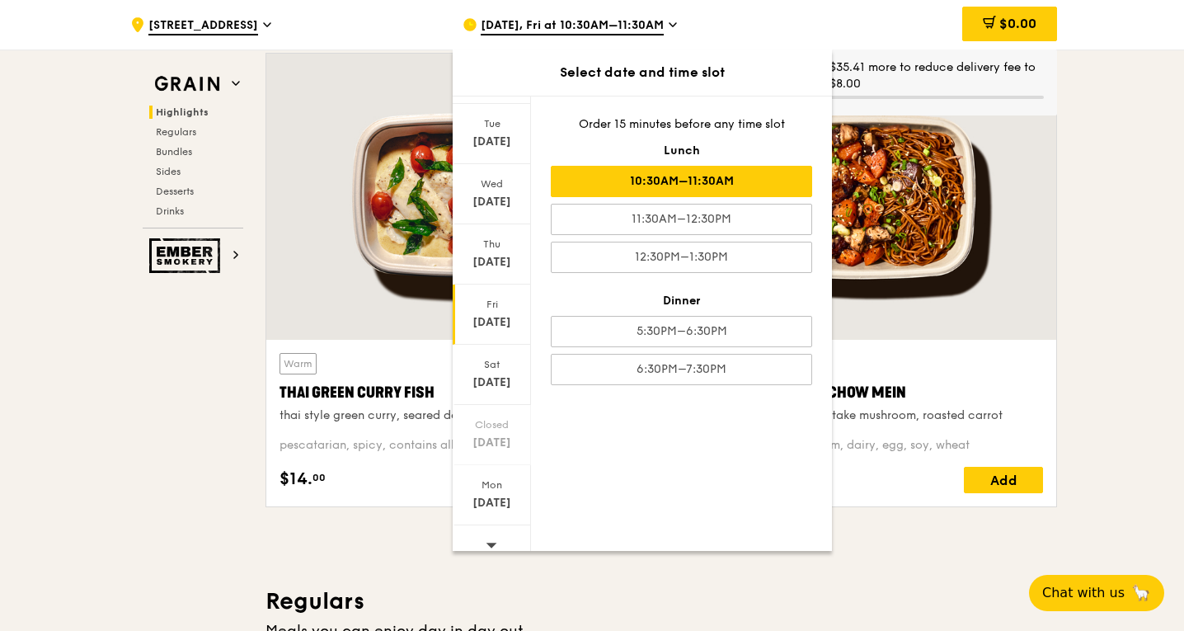
scroll to position [52, 0]
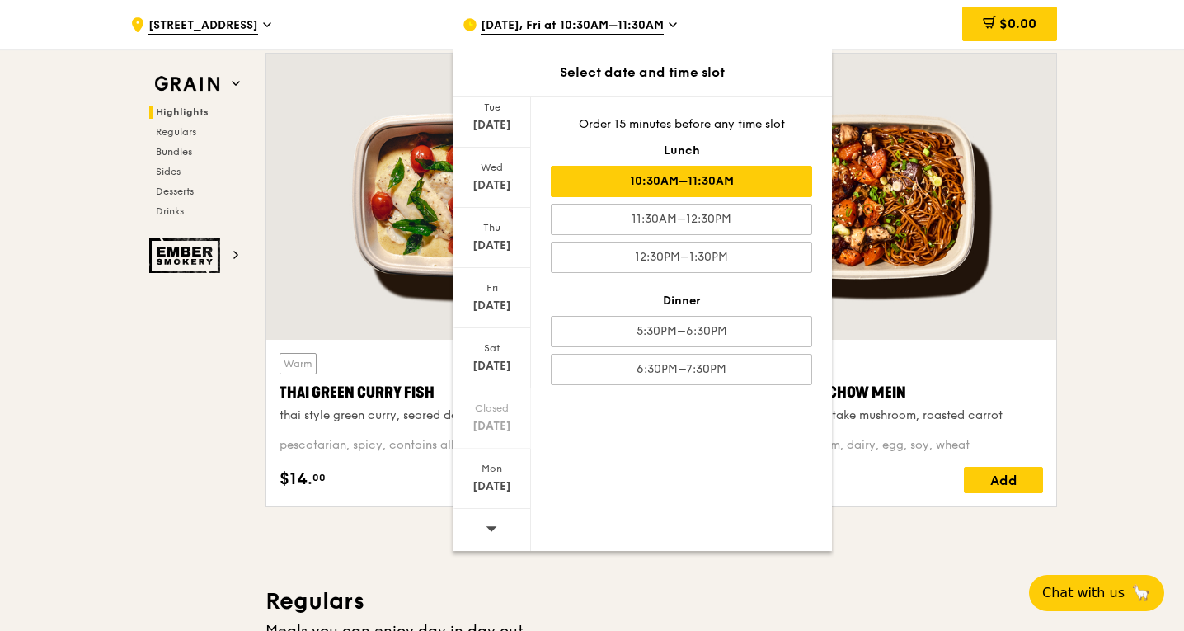
click at [492, 532] on icon at bounding box center [492, 528] width 12 height 12
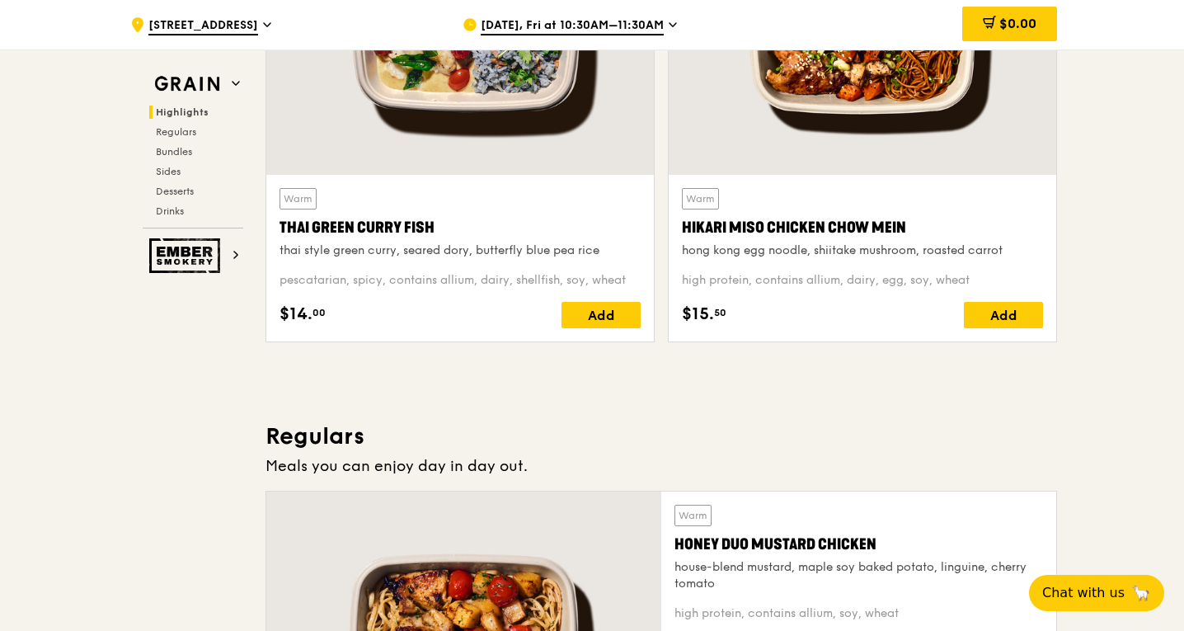
scroll to position [330, 0]
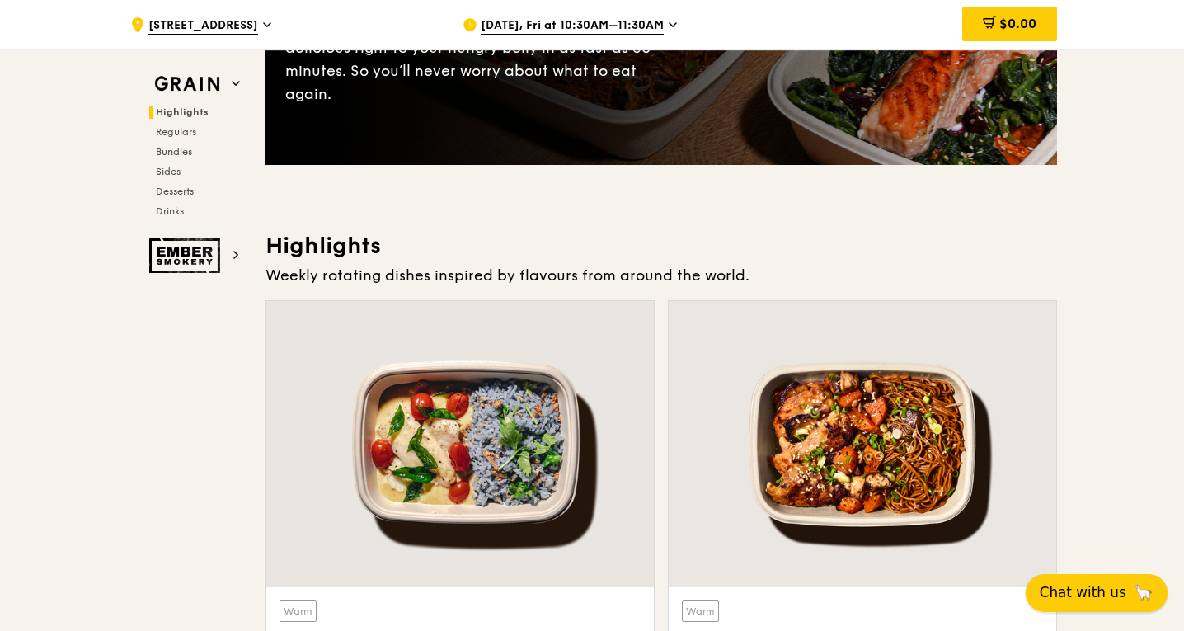
click at [1102, 586] on span "Chat with us" at bounding box center [1082, 592] width 87 height 21
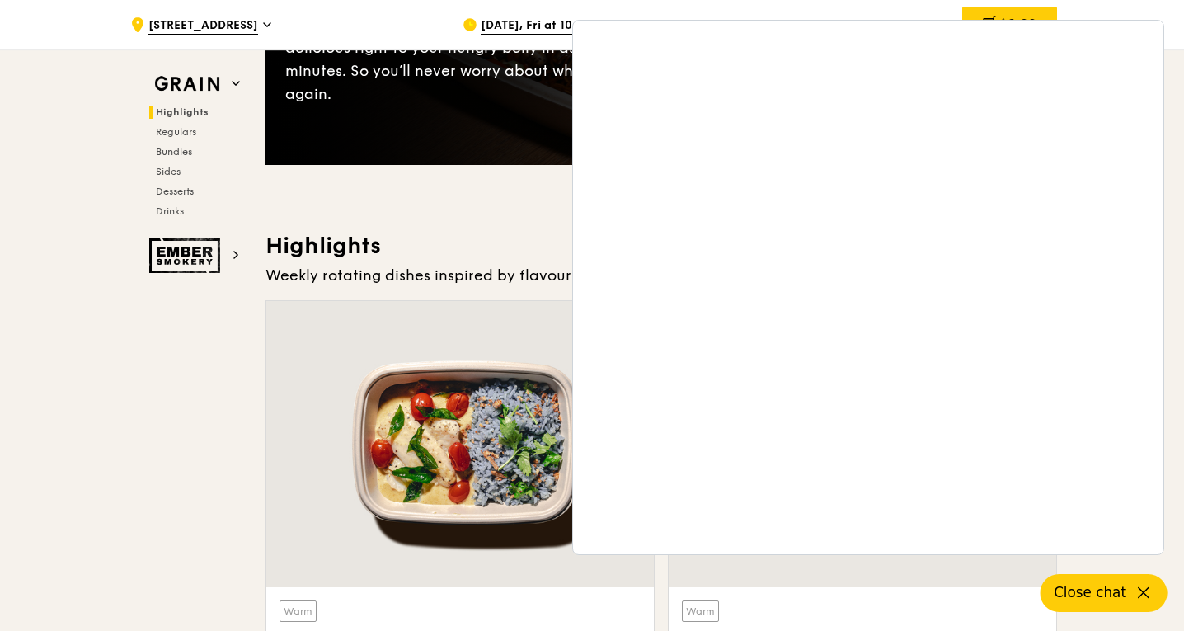
click at [1139, 589] on icon at bounding box center [1143, 593] width 10 height 10
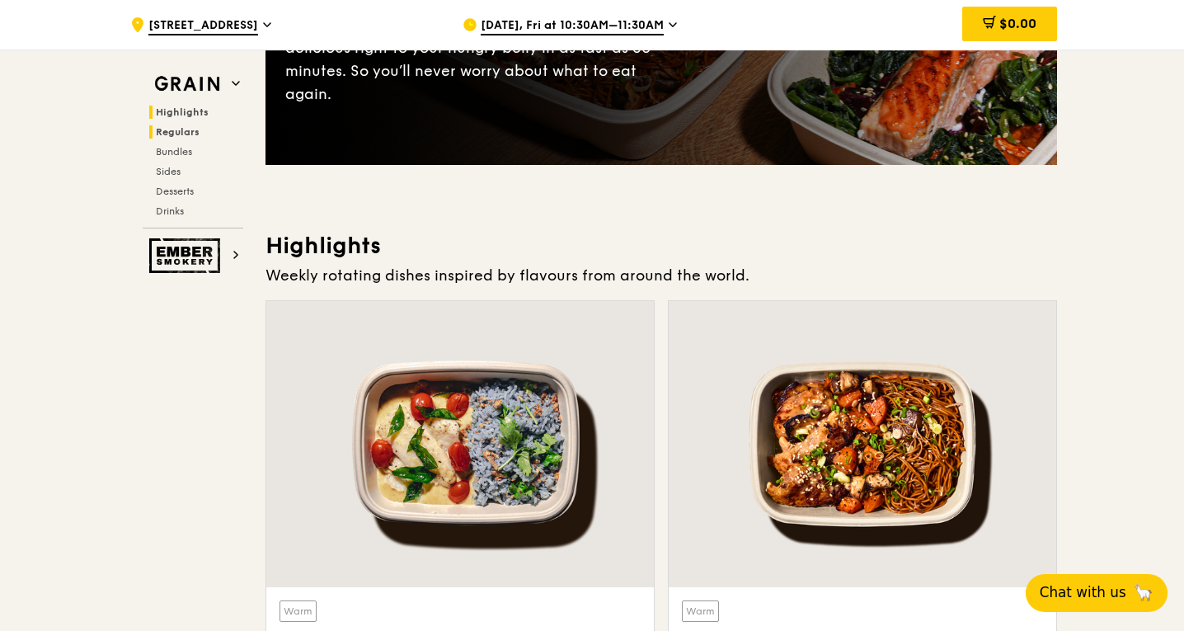
click at [180, 129] on span "Regulars" at bounding box center [178, 132] width 44 height 12
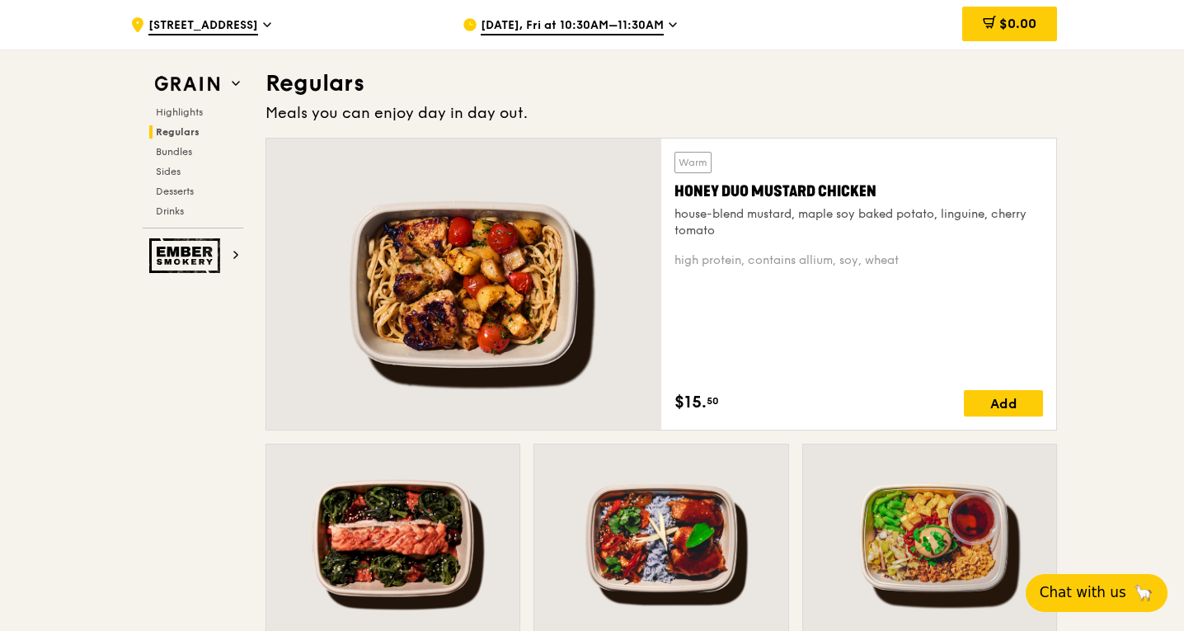
scroll to position [1097, 0]
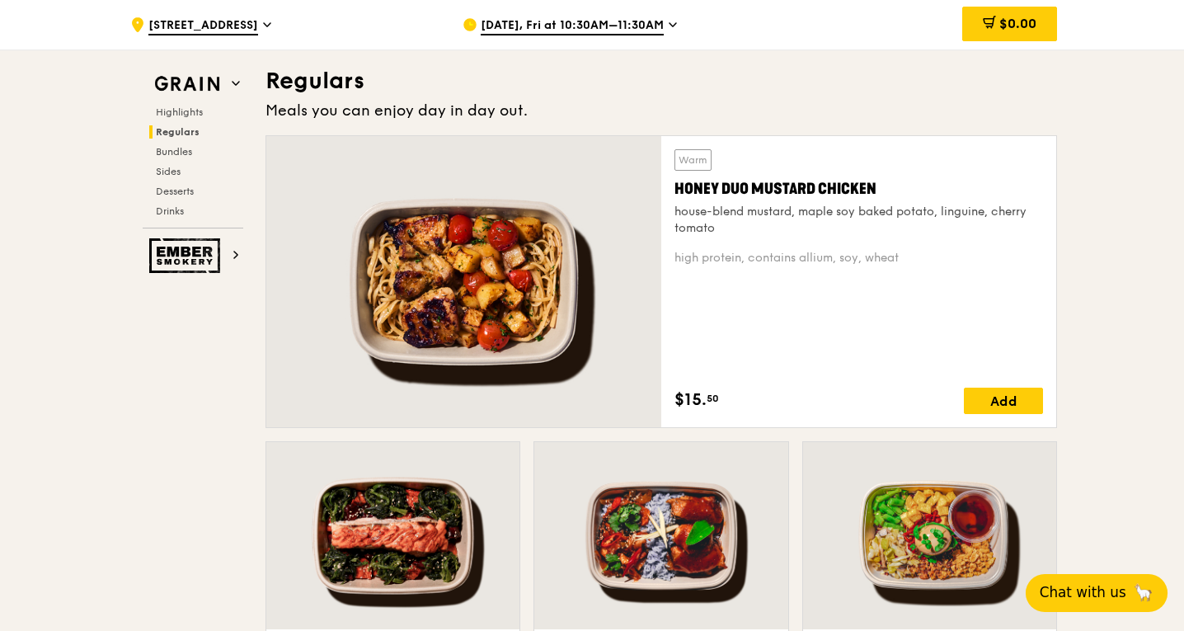
click at [188, 101] on div "Grain Highlights Regulars Bundles Sides Desserts Drinks" at bounding box center [193, 148] width 101 height 159
click at [191, 114] on span "Highlights" at bounding box center [182, 112] width 53 height 12
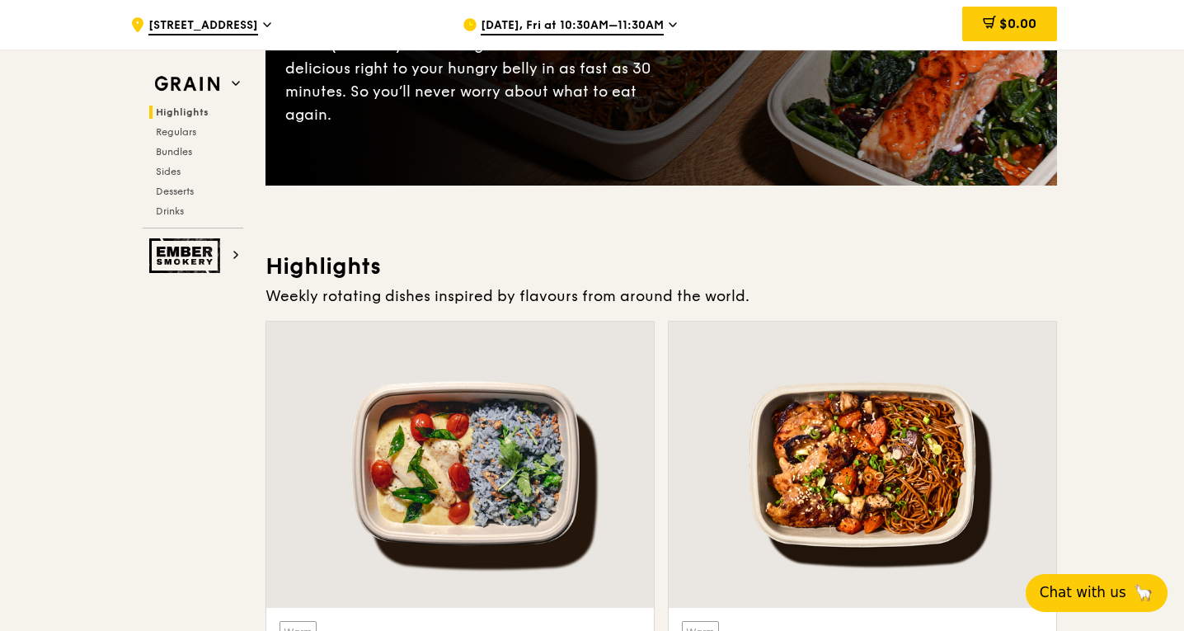
scroll to position [247, 0]
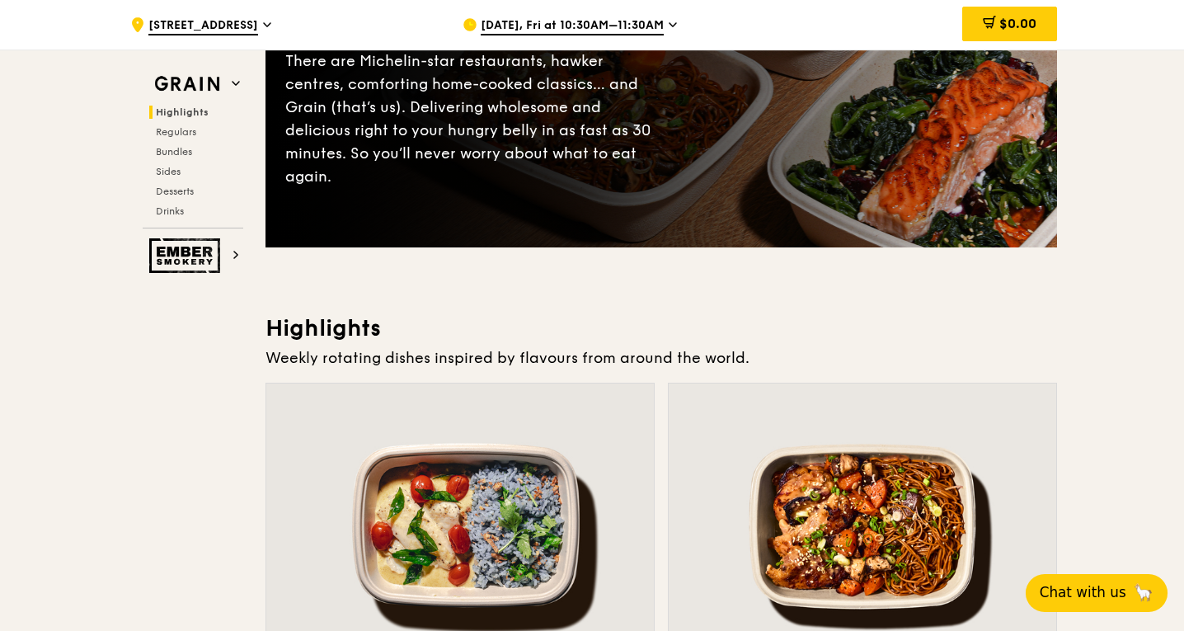
click at [640, 26] on span "Oct 17, Fri at 10:30AM–11:30AM" at bounding box center [572, 26] width 183 height 18
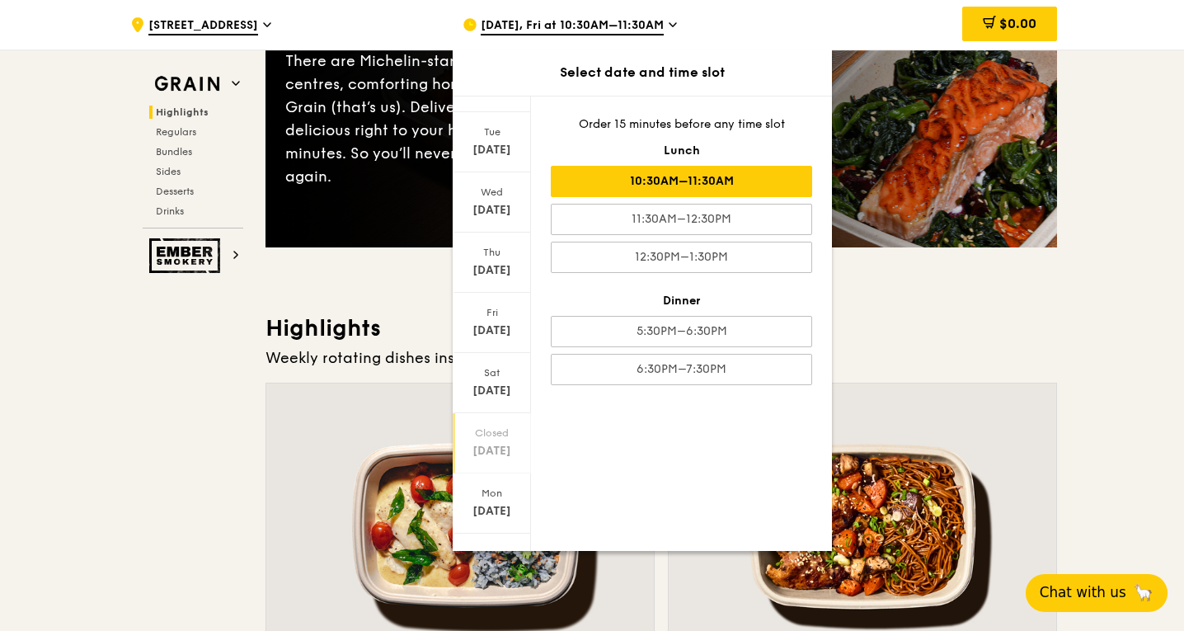
scroll to position [52, 0]
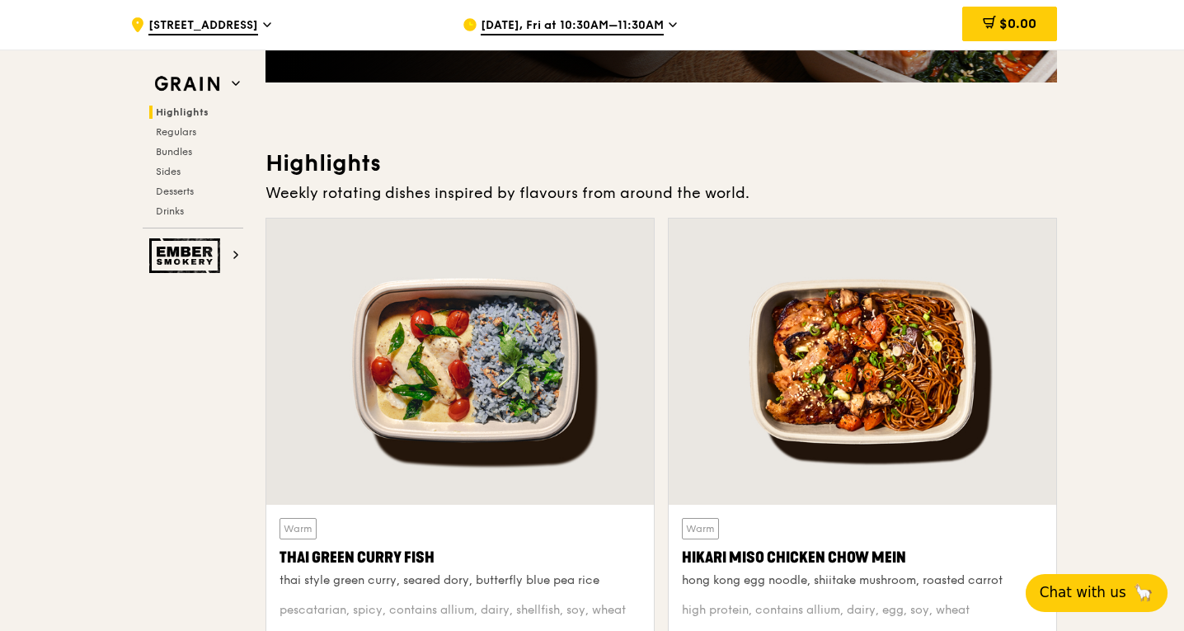
scroll to position [165, 0]
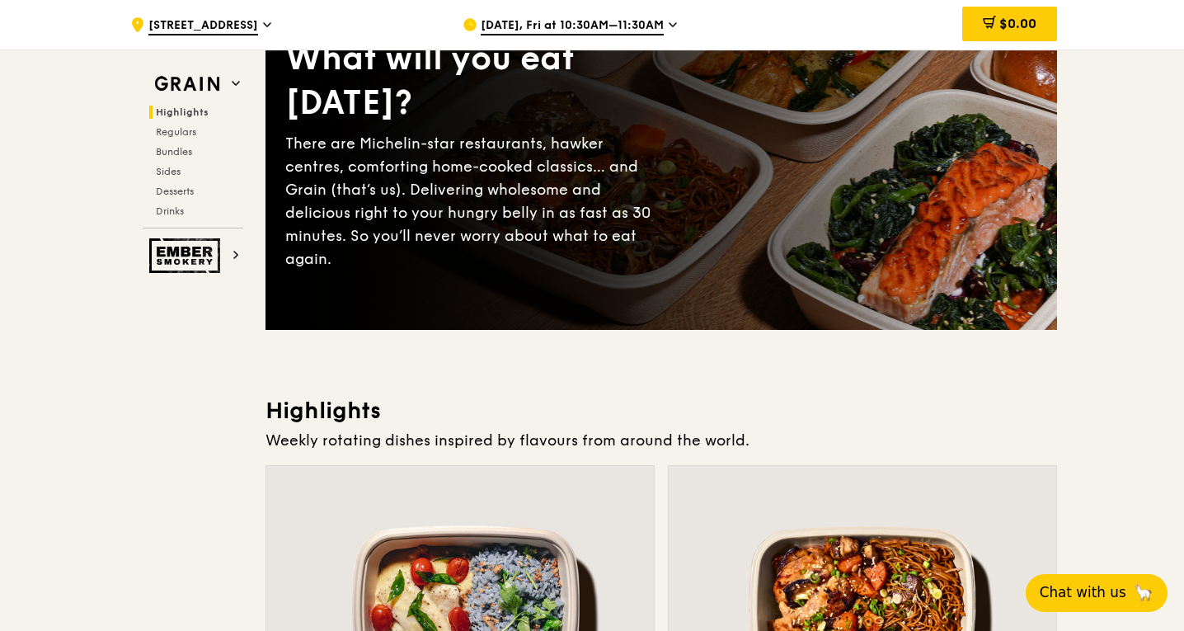
click at [654, 24] on span "Oct 17, Fri at 10:30AM–11:30AM" at bounding box center [572, 26] width 183 height 18
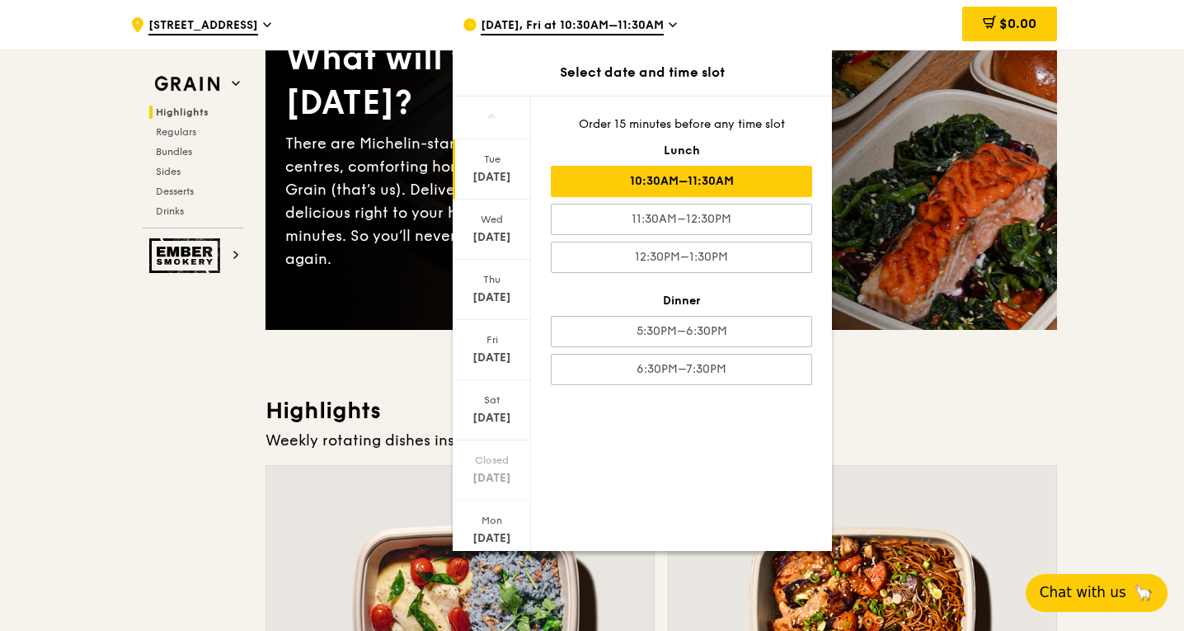
click at [492, 167] on div "Tue Oct 7" at bounding box center [492, 169] width 78 height 60
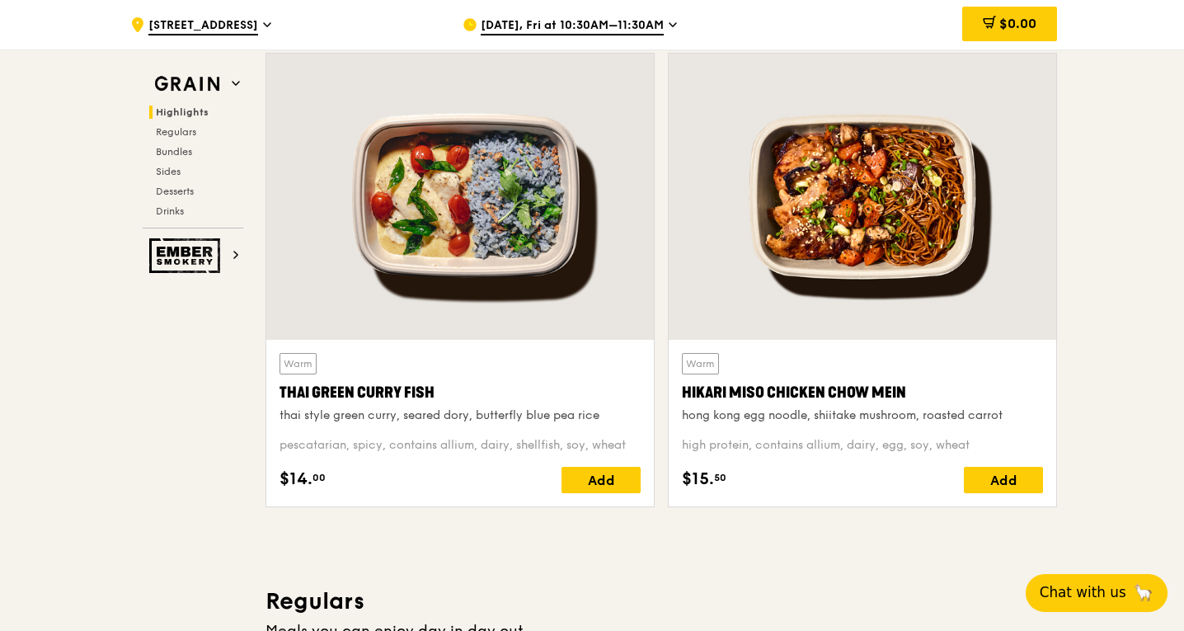
scroll to position [495, 0]
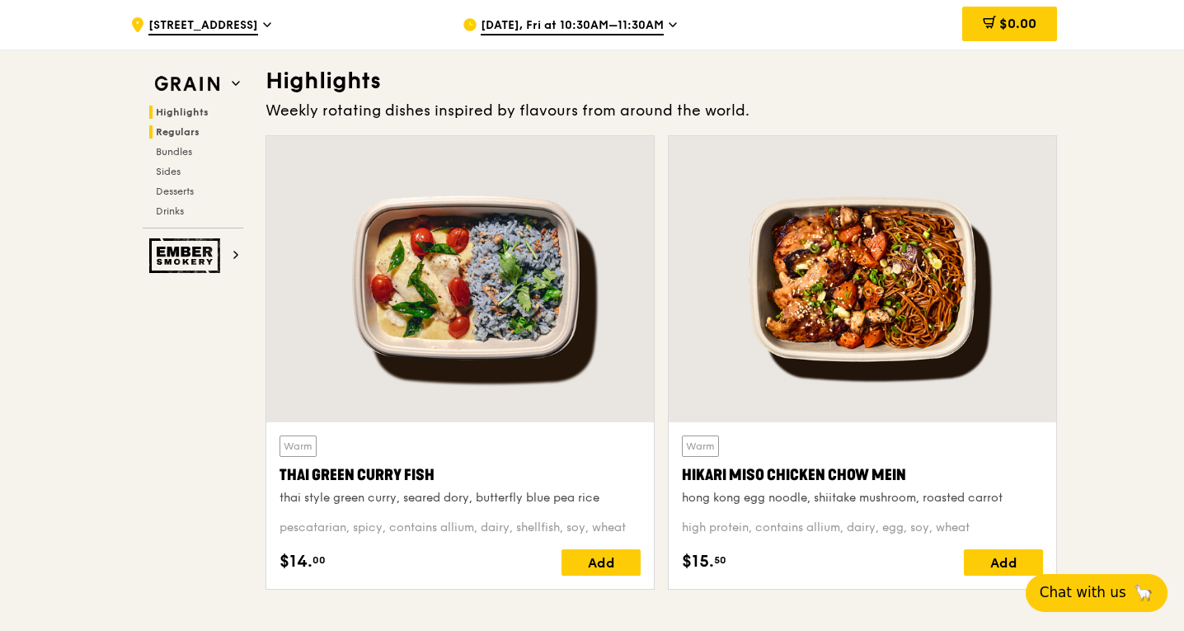
click at [193, 133] on span "Regulars" at bounding box center [178, 132] width 44 height 12
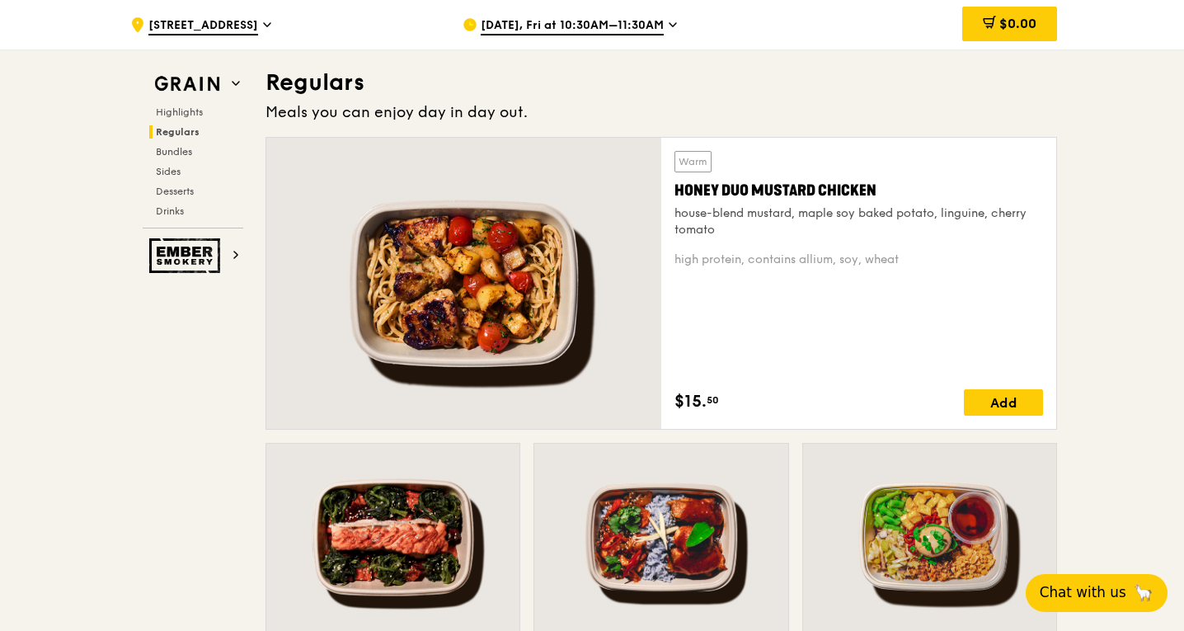
scroll to position [1097, 0]
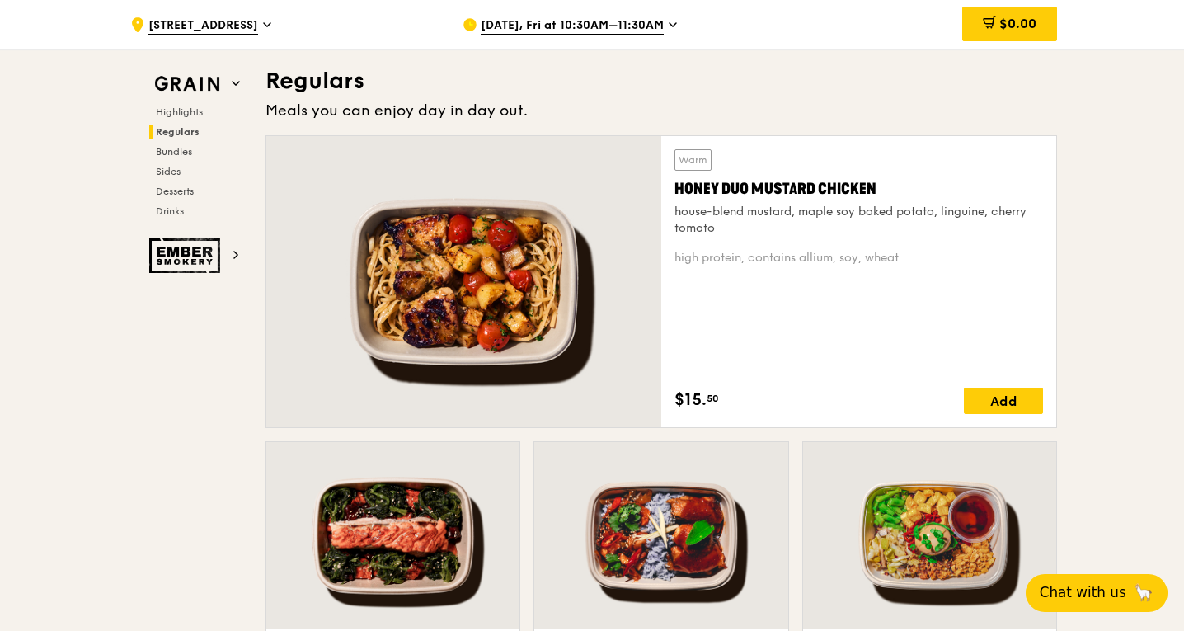
click at [628, 23] on span "Oct 17, Fri at 10:30AM–11:30AM" at bounding box center [572, 26] width 183 height 18
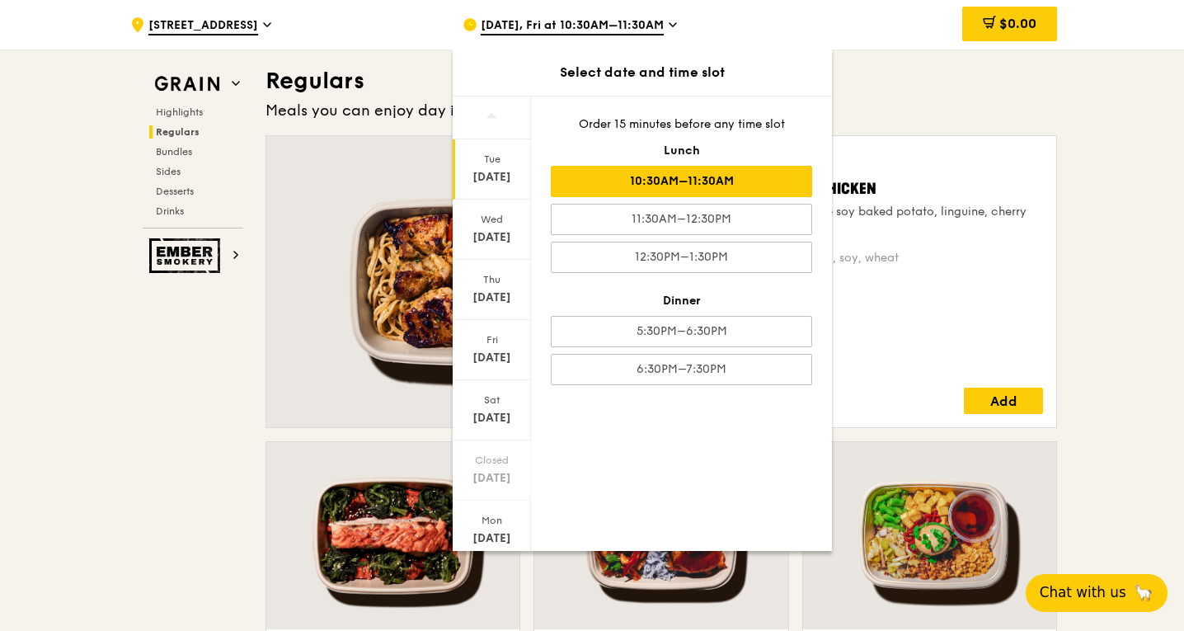
click at [492, 174] on div "Oct 7" at bounding box center [491, 177] width 73 height 16
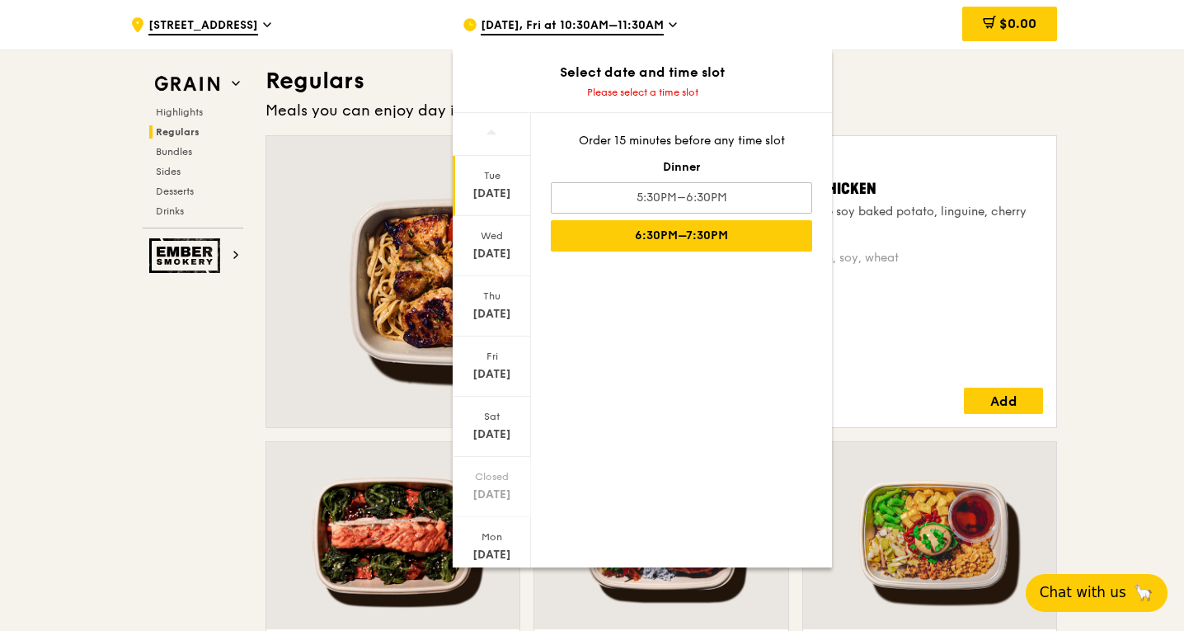
click at [673, 234] on div "6:30PM–7:30PM" at bounding box center [681, 235] width 261 height 31
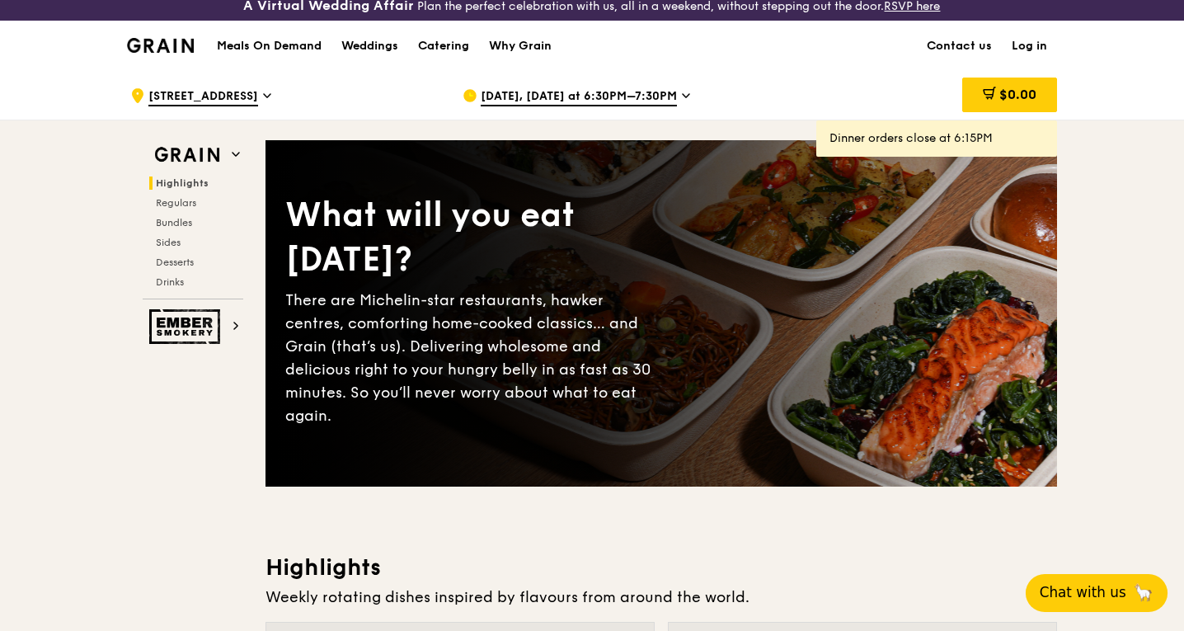
scroll to position [82, 0]
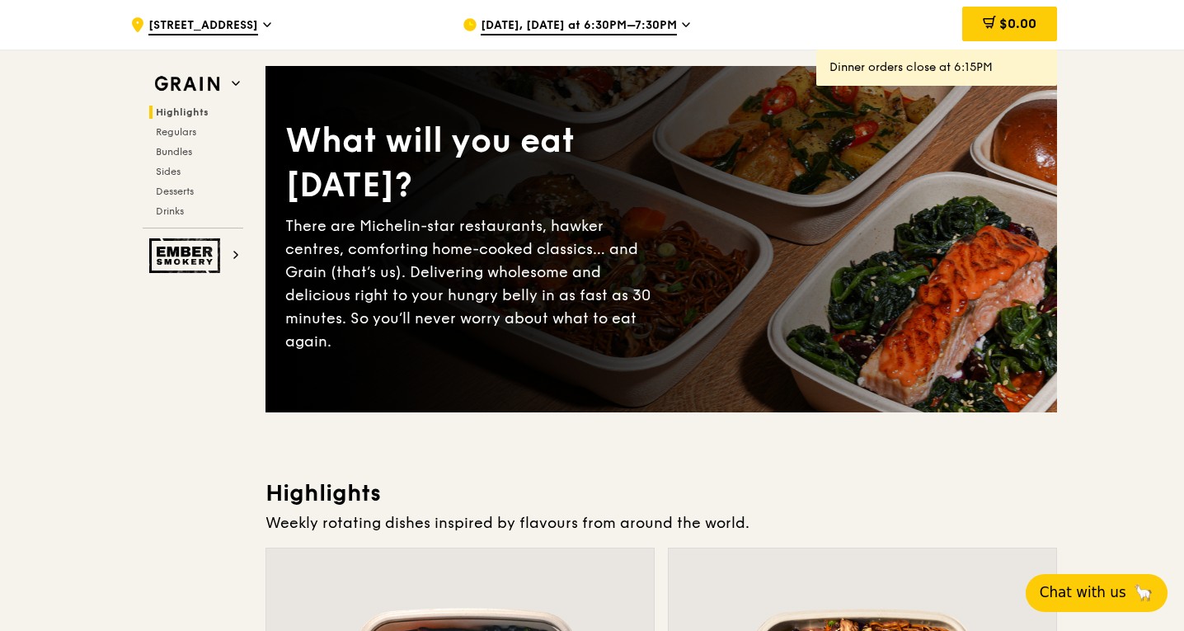
click at [653, 26] on span "Oct 7, Today at 6:30PM–7:30PM" at bounding box center [579, 26] width 196 height 18
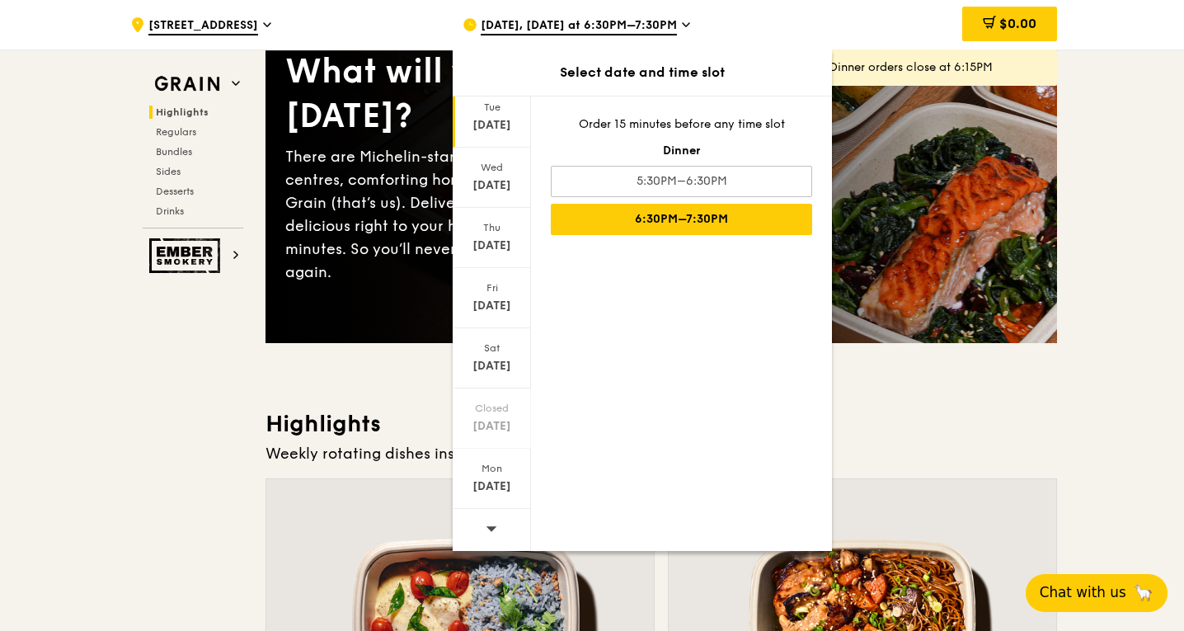
scroll to position [247, 0]
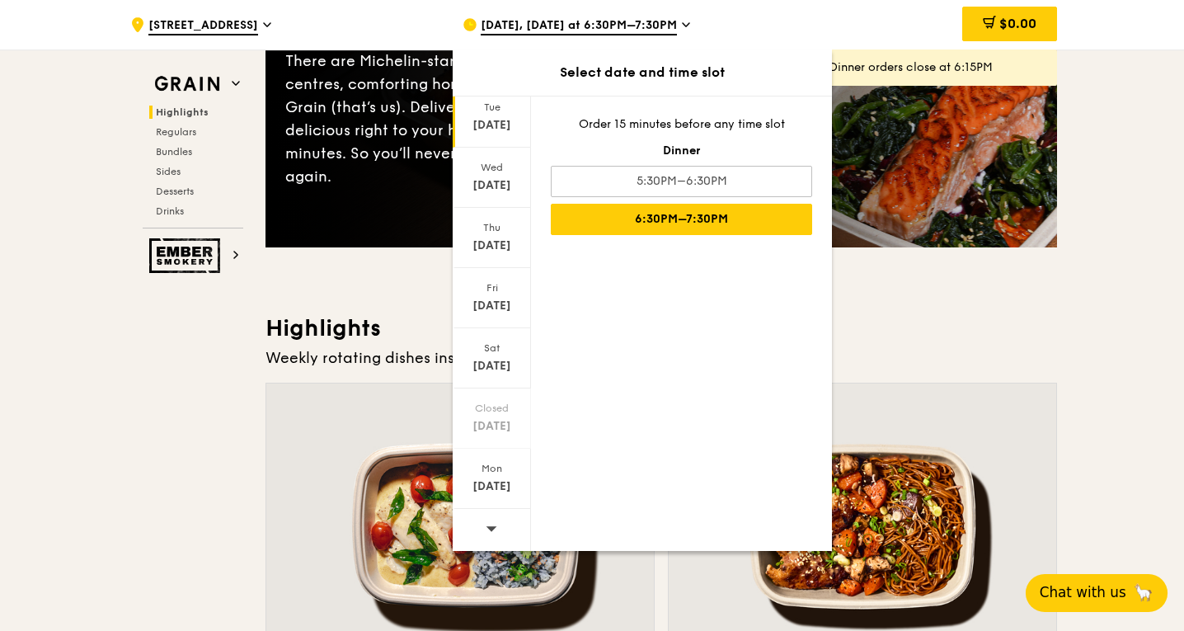
click at [486, 528] on icon at bounding box center [491, 528] width 11 height 5
click at [486, 307] on div "Oct 17" at bounding box center [491, 306] width 73 height 16
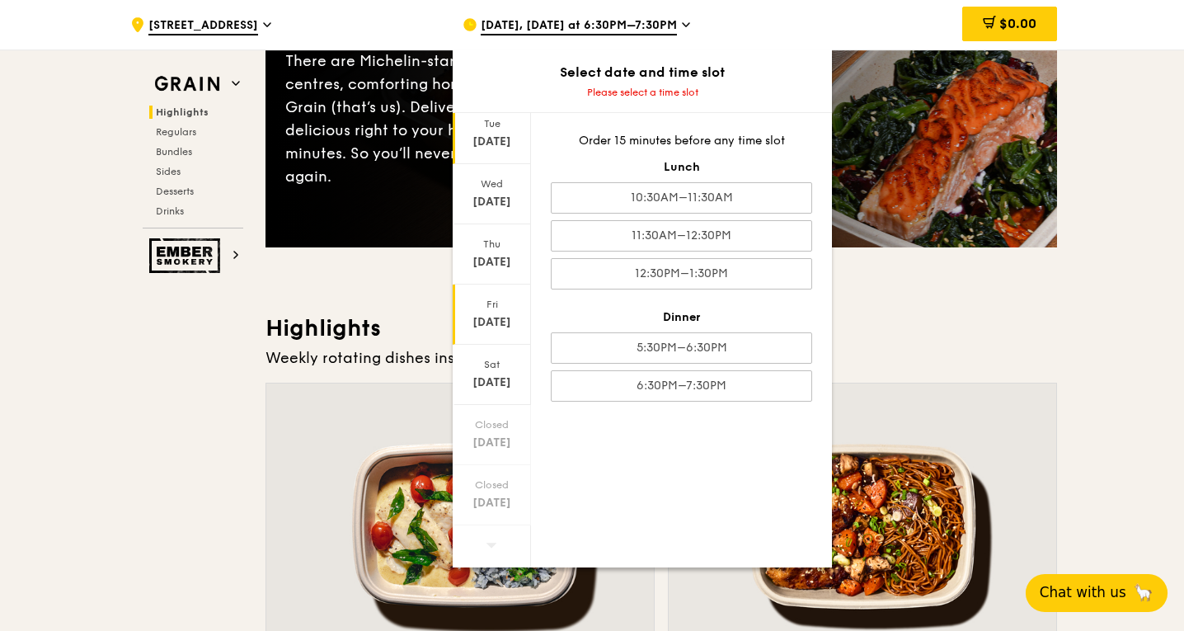
click at [499, 134] on div "Oct 14" at bounding box center [491, 142] width 73 height 16
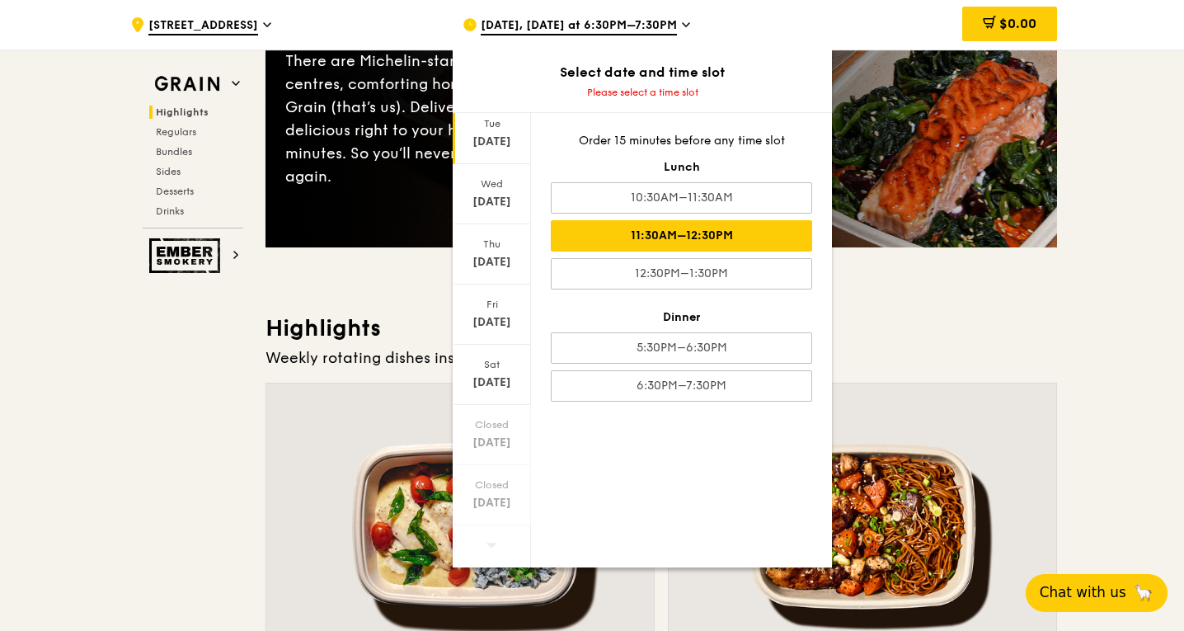
click at [746, 242] on div "11:30AM–12:30PM" at bounding box center [681, 235] width 261 height 31
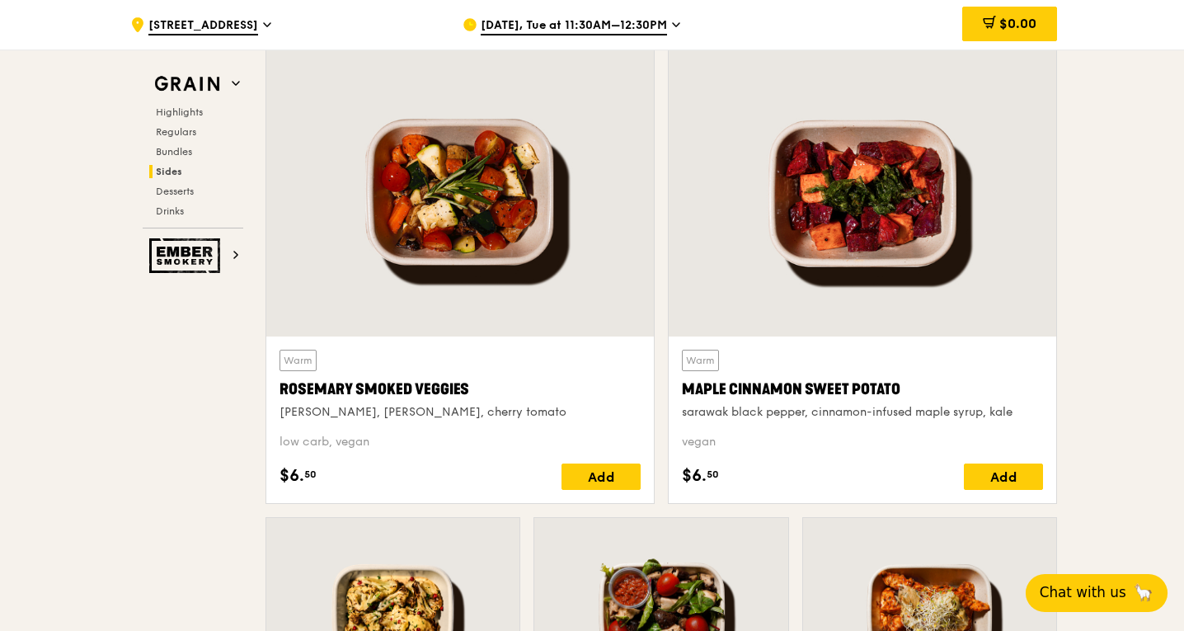
scroll to position [3956, 0]
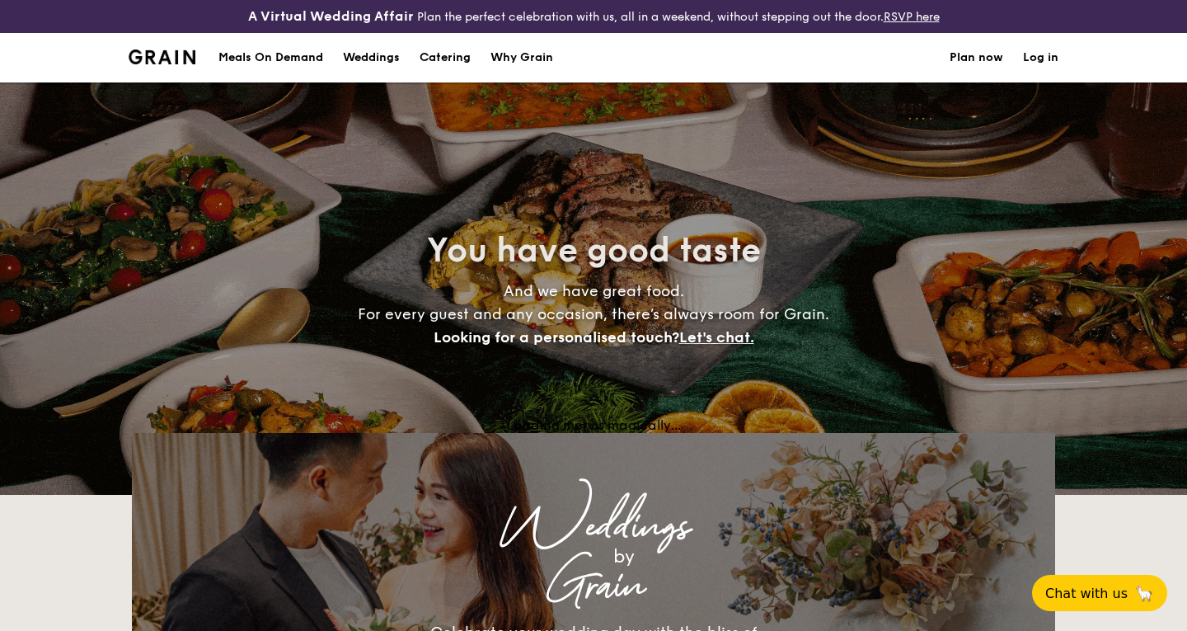
select select
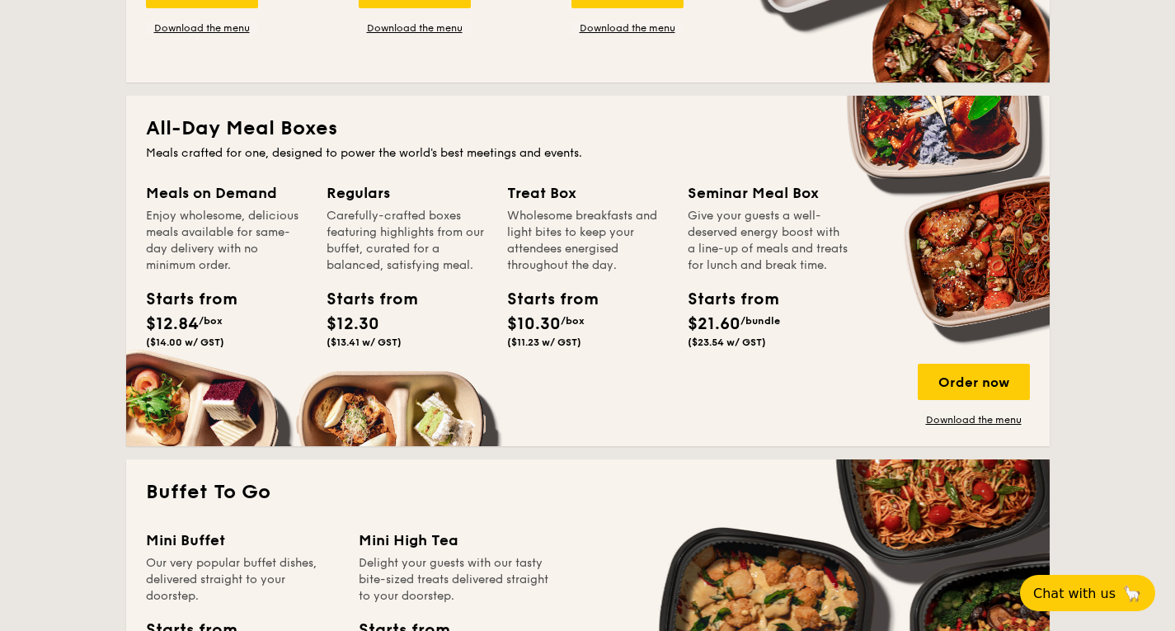
scroll to position [742, 0]
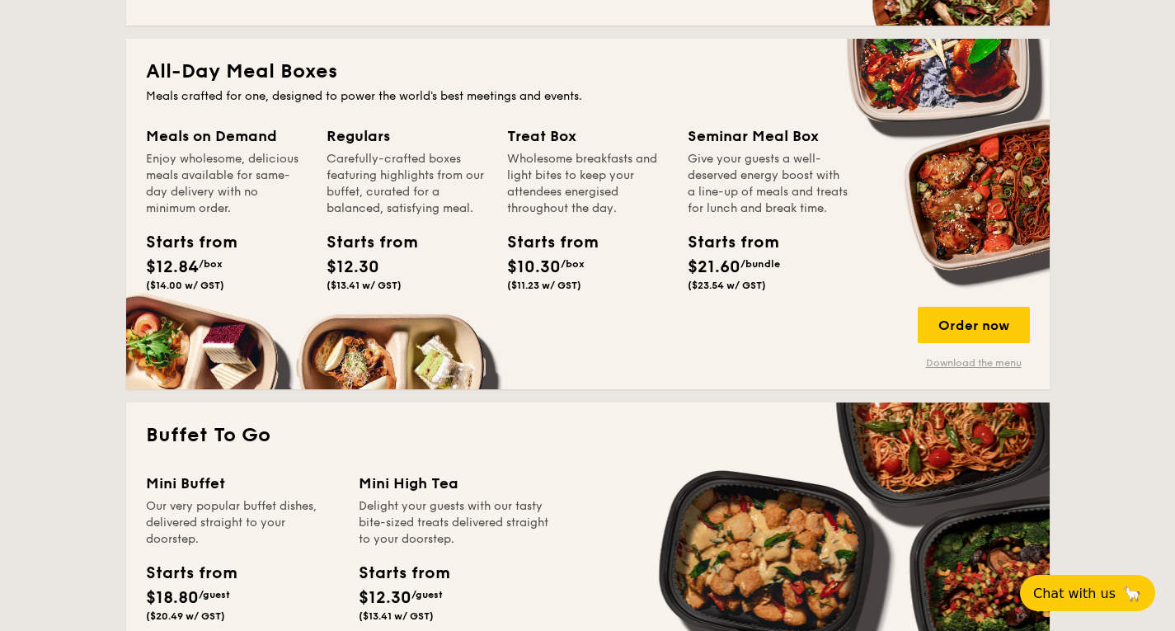
click at [945, 362] on link "Download the menu" at bounding box center [973, 362] width 112 height 13
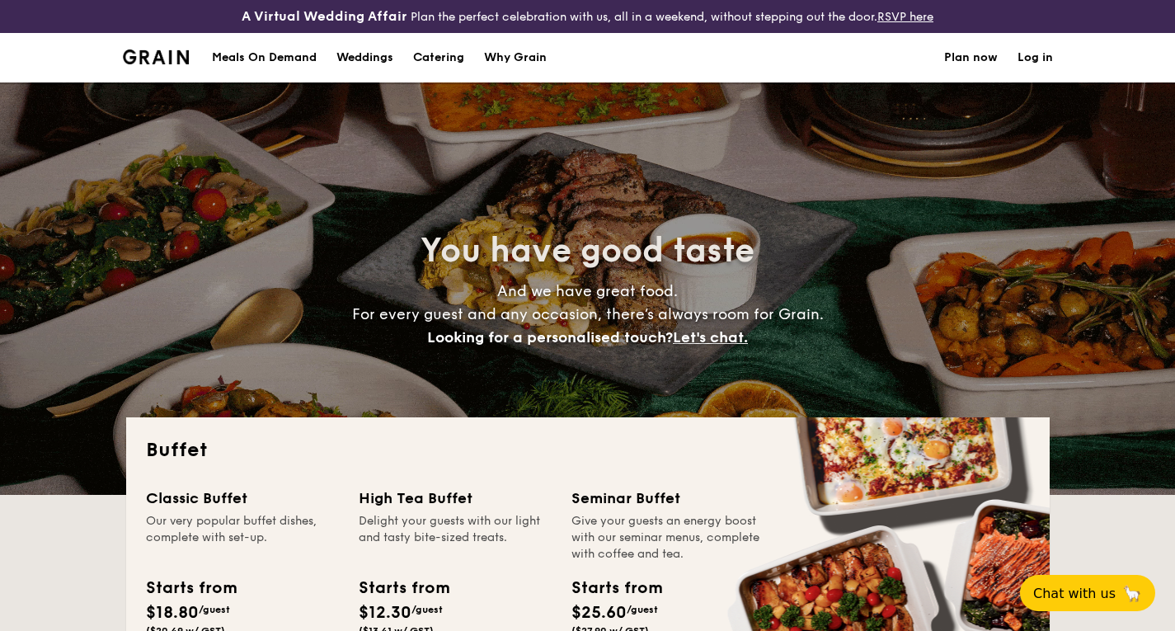
select select
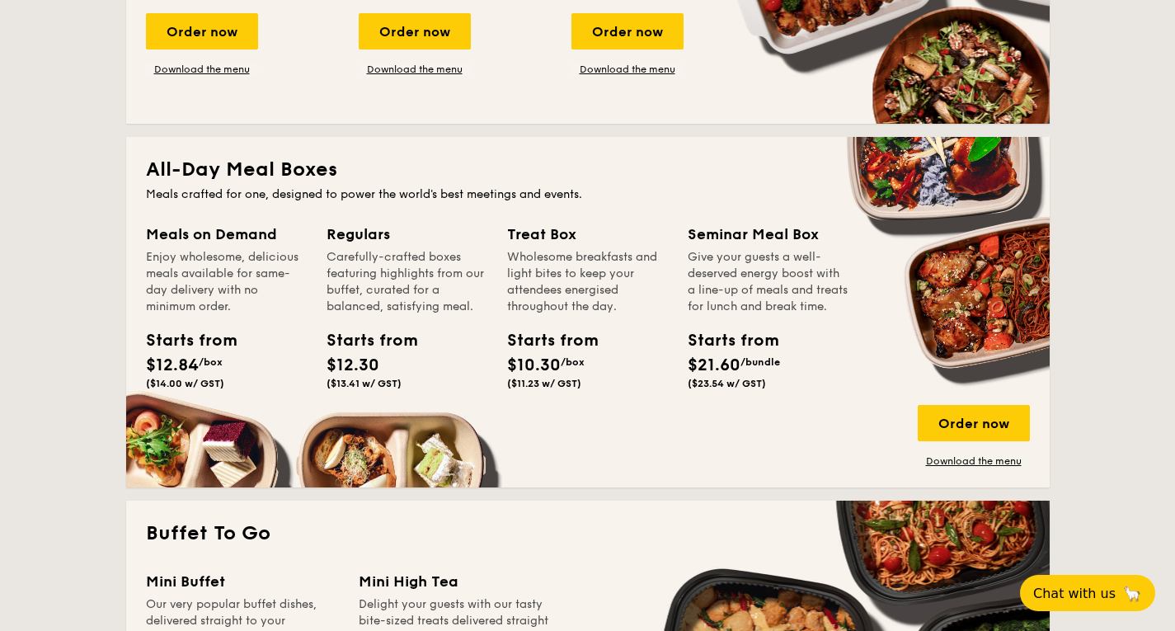
scroll to position [659, 0]
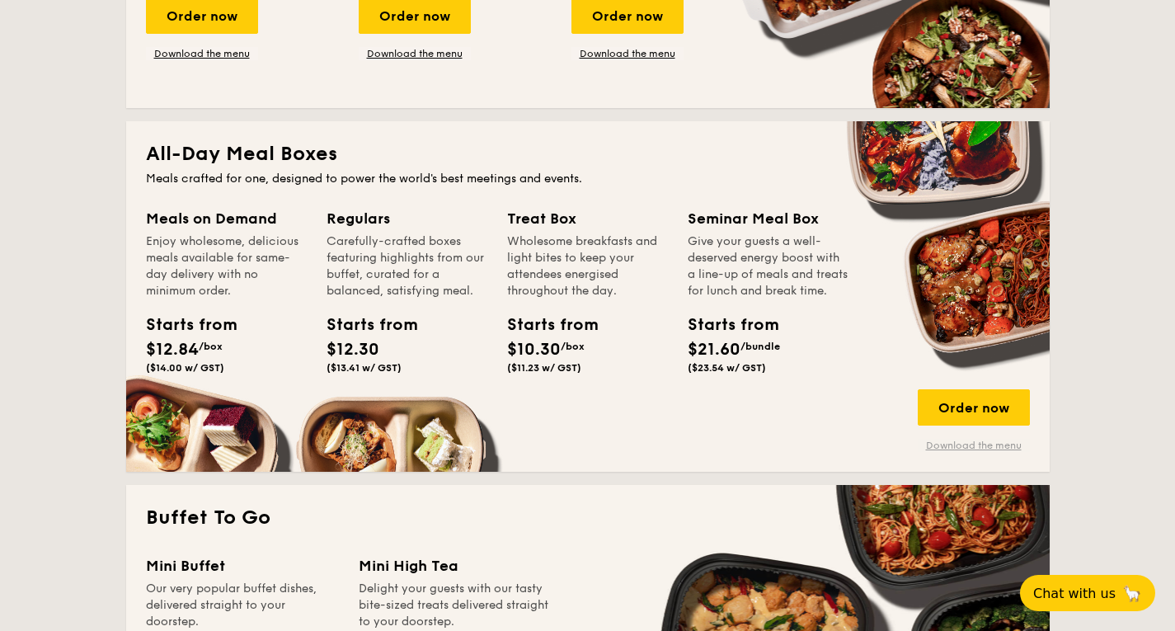
click at [952, 444] on link "Download the menu" at bounding box center [973, 445] width 112 height 13
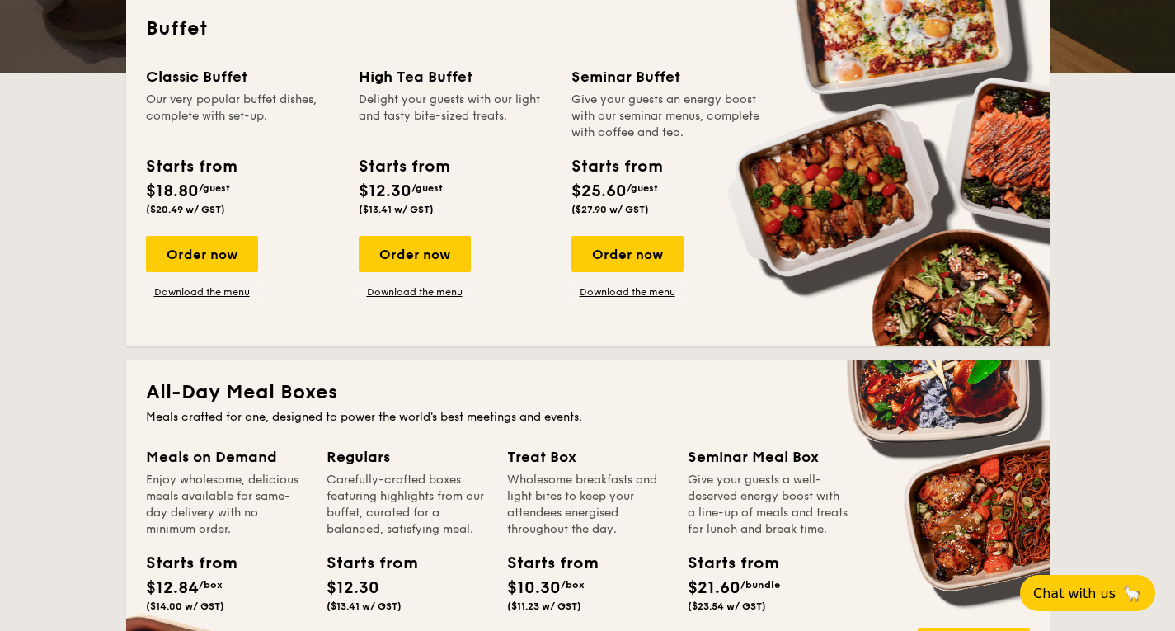
scroll to position [165, 0]
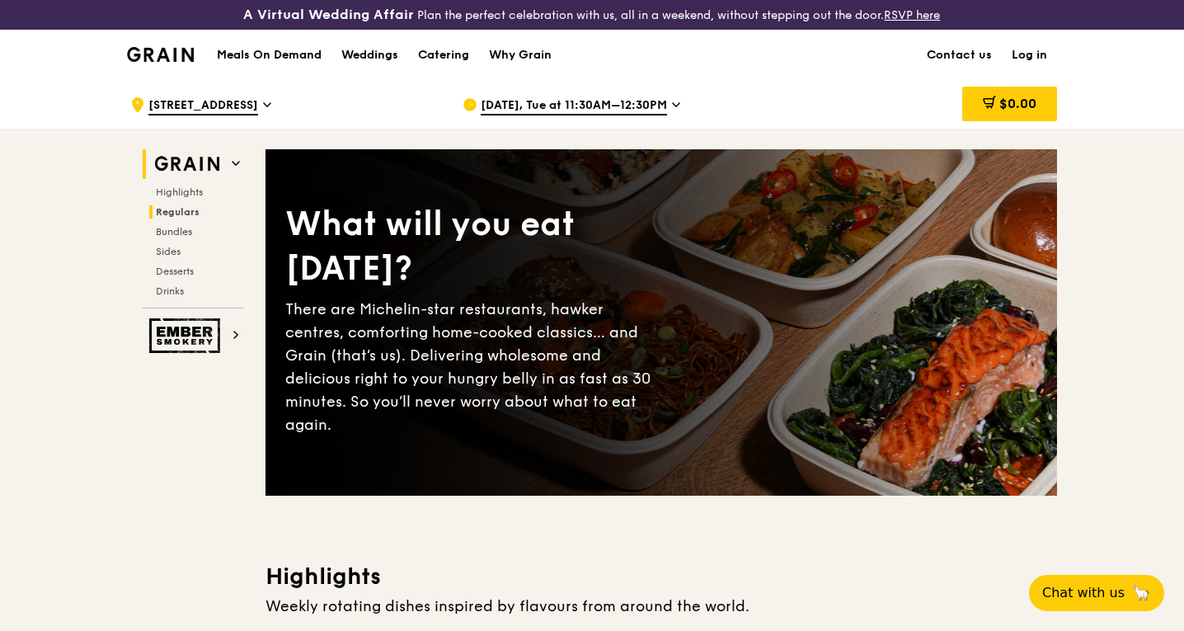
click at [193, 211] on span "Regulars" at bounding box center [178, 212] width 44 height 12
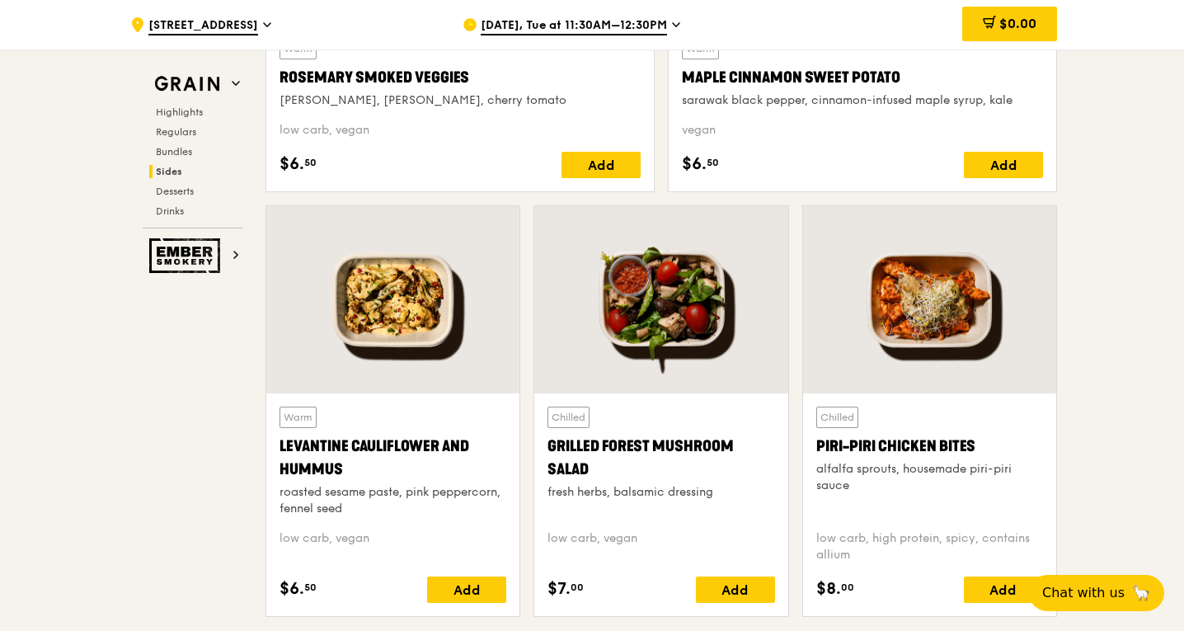
scroll to position [4063, 0]
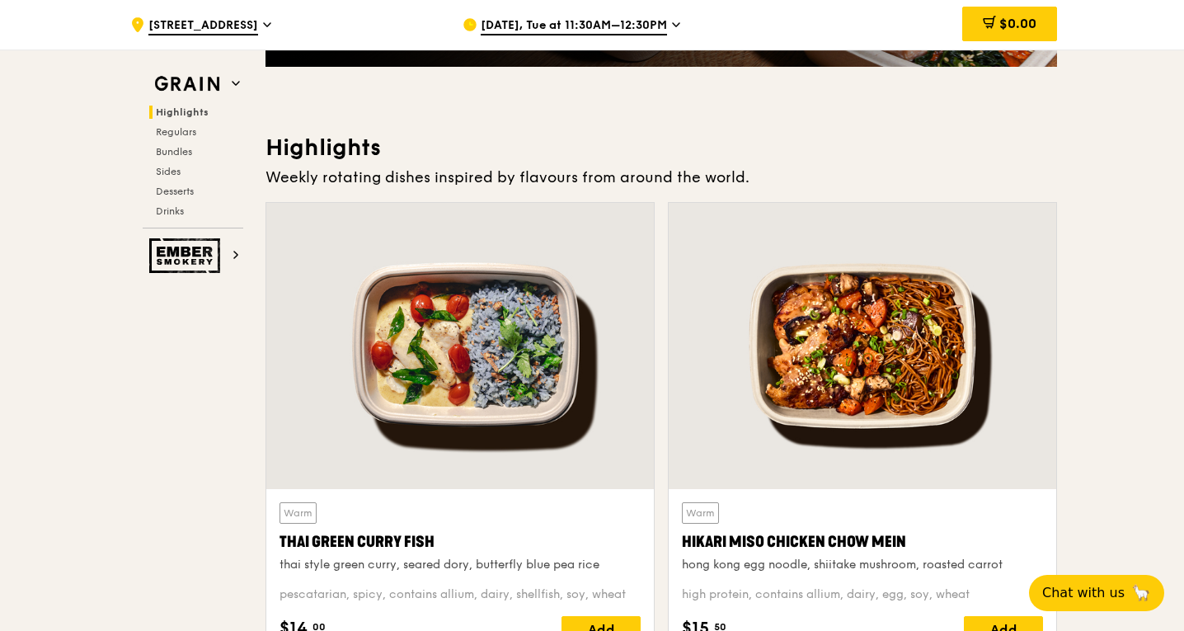
scroll to position [412, 0]
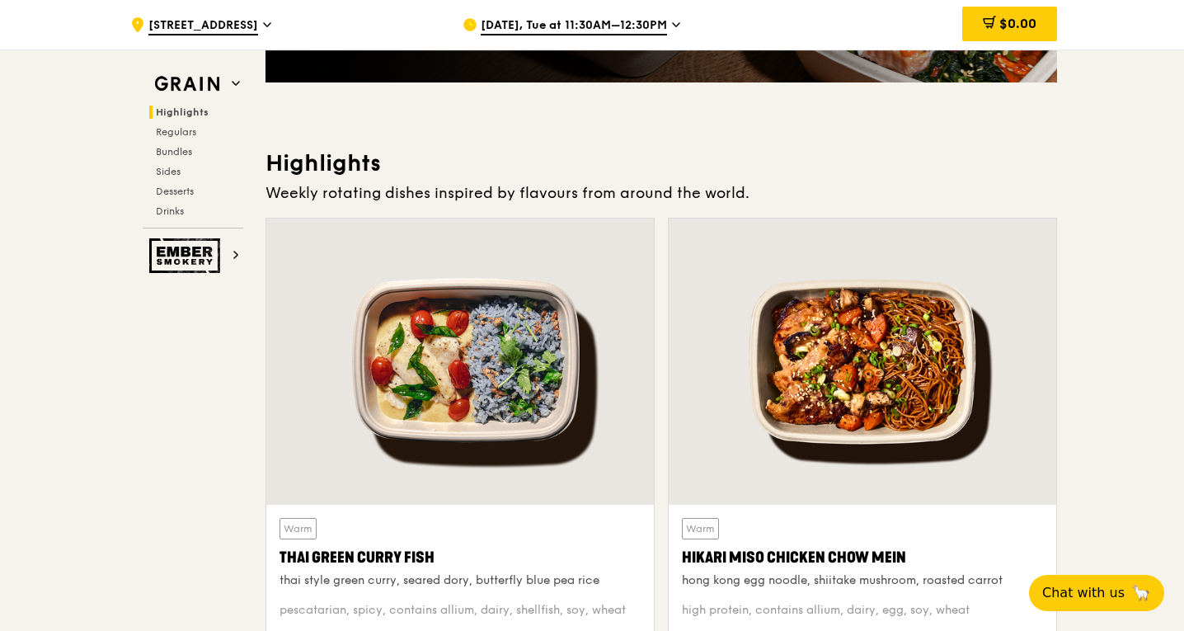
click at [598, 16] on div "[DATE], Tue at 11:30AM–12:30PM" at bounding box center [615, 24] width 306 height 49
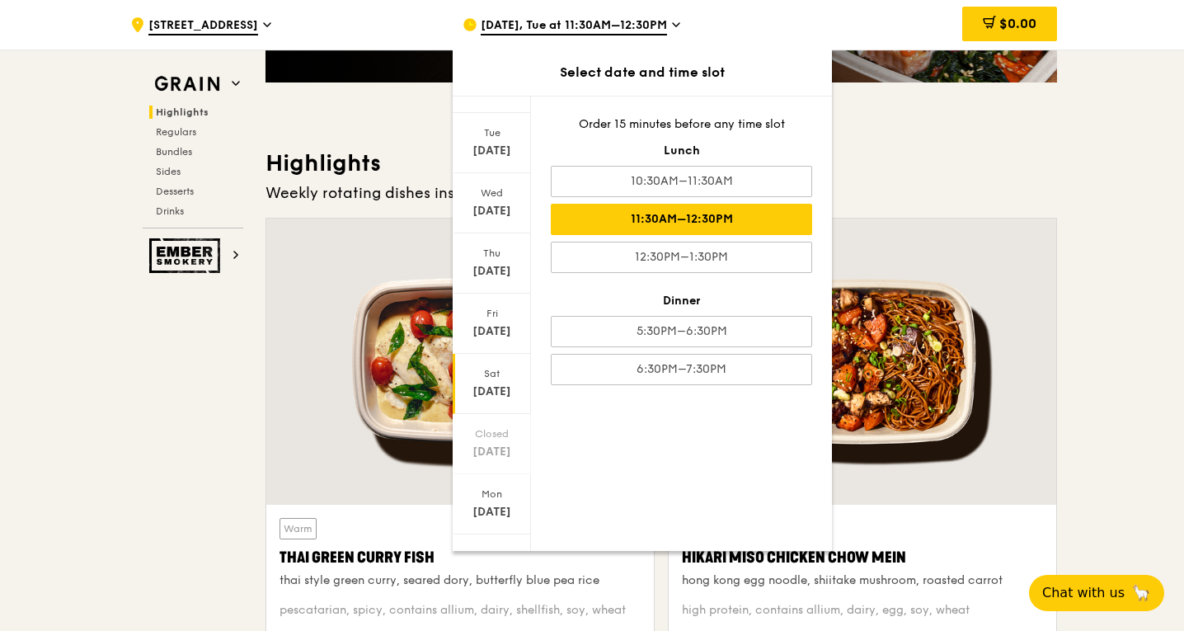
scroll to position [52, 0]
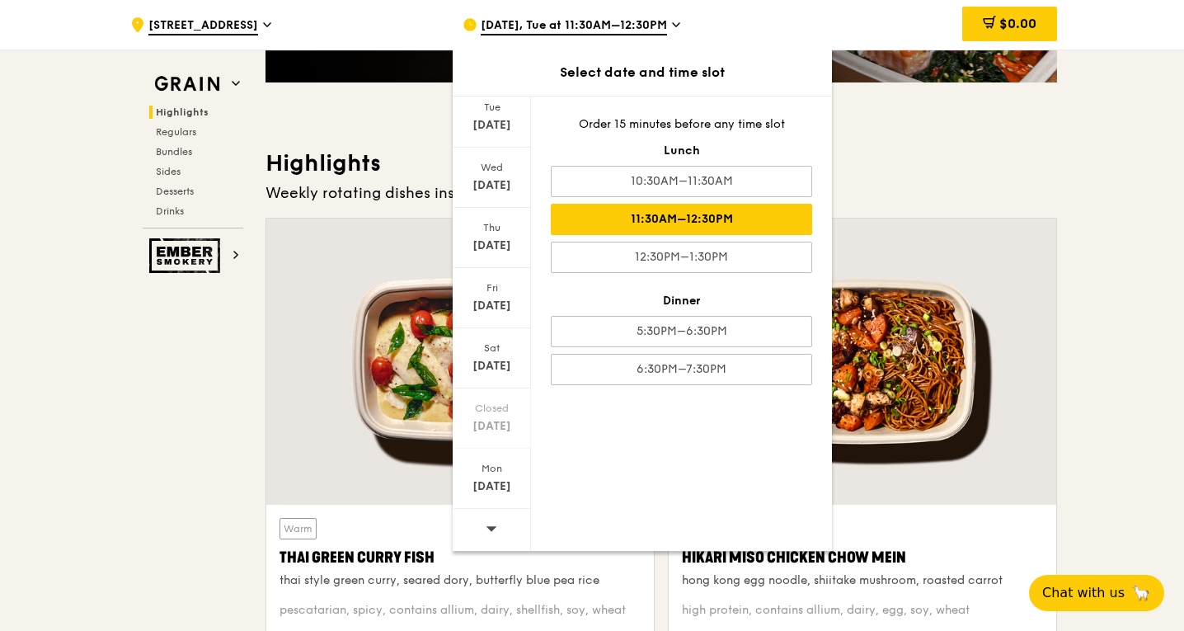
click at [482, 524] on div at bounding box center [492, 530] width 78 height 42
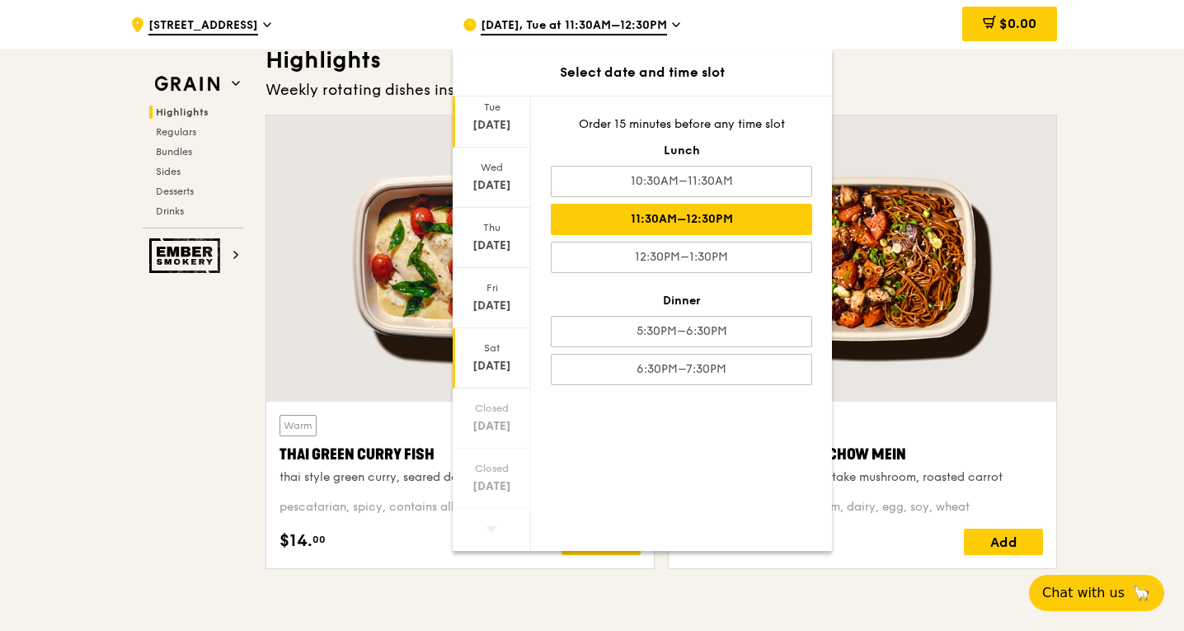
scroll to position [577, 0]
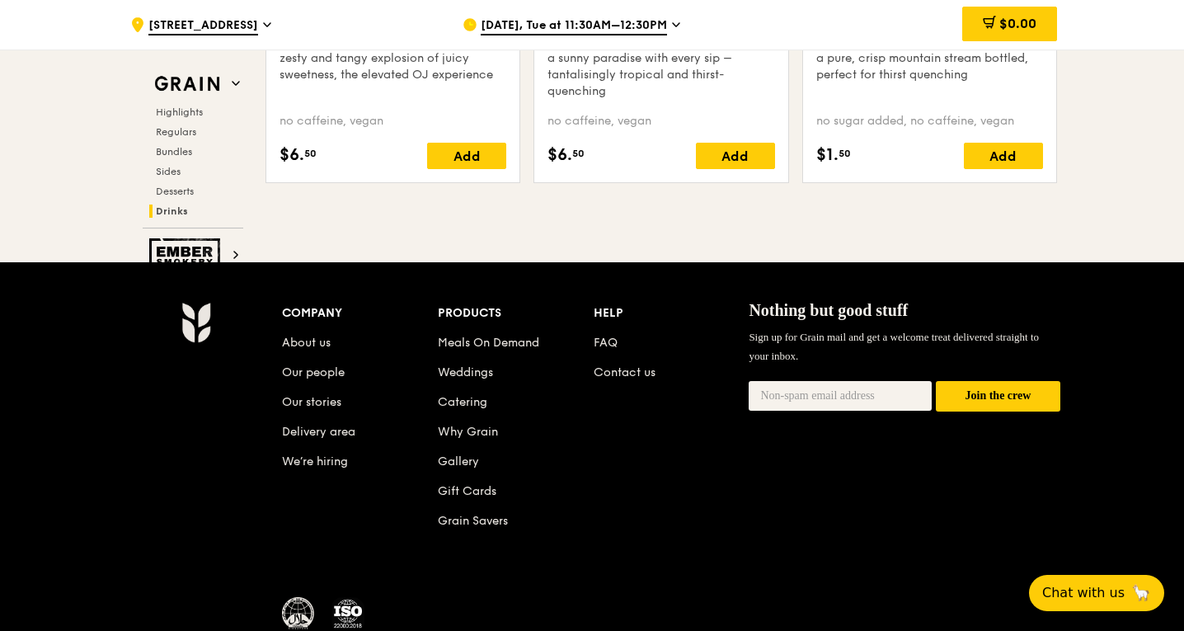
scroll to position [6922, 0]
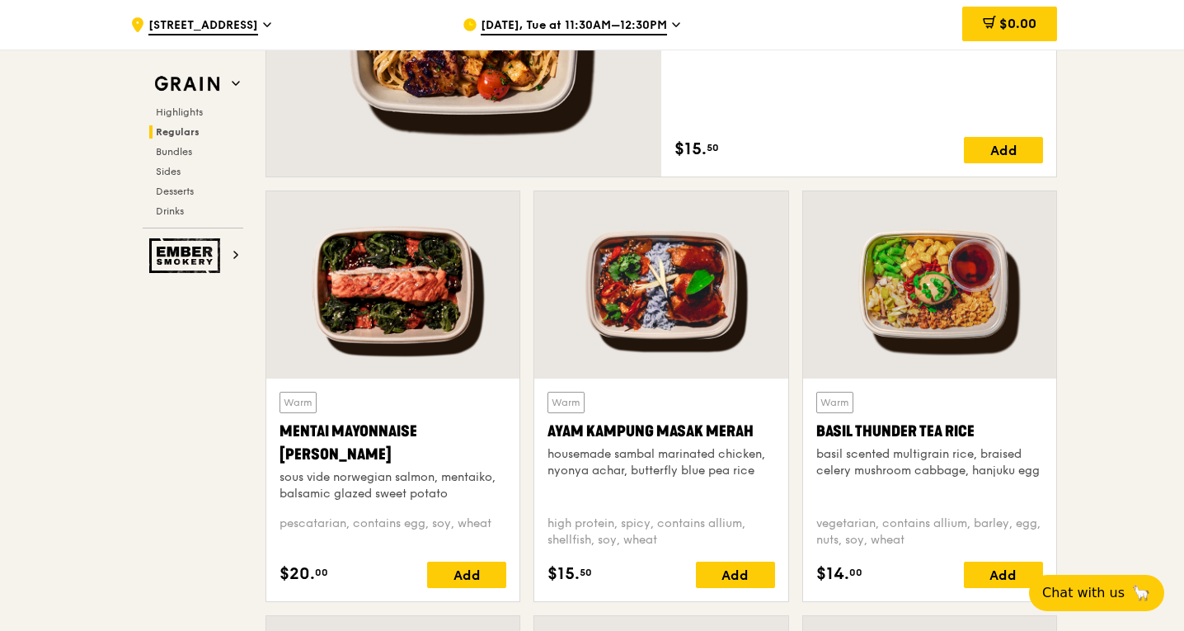
scroll to position [1400, 0]
